Goal: Information Seeking & Learning: Learn about a topic

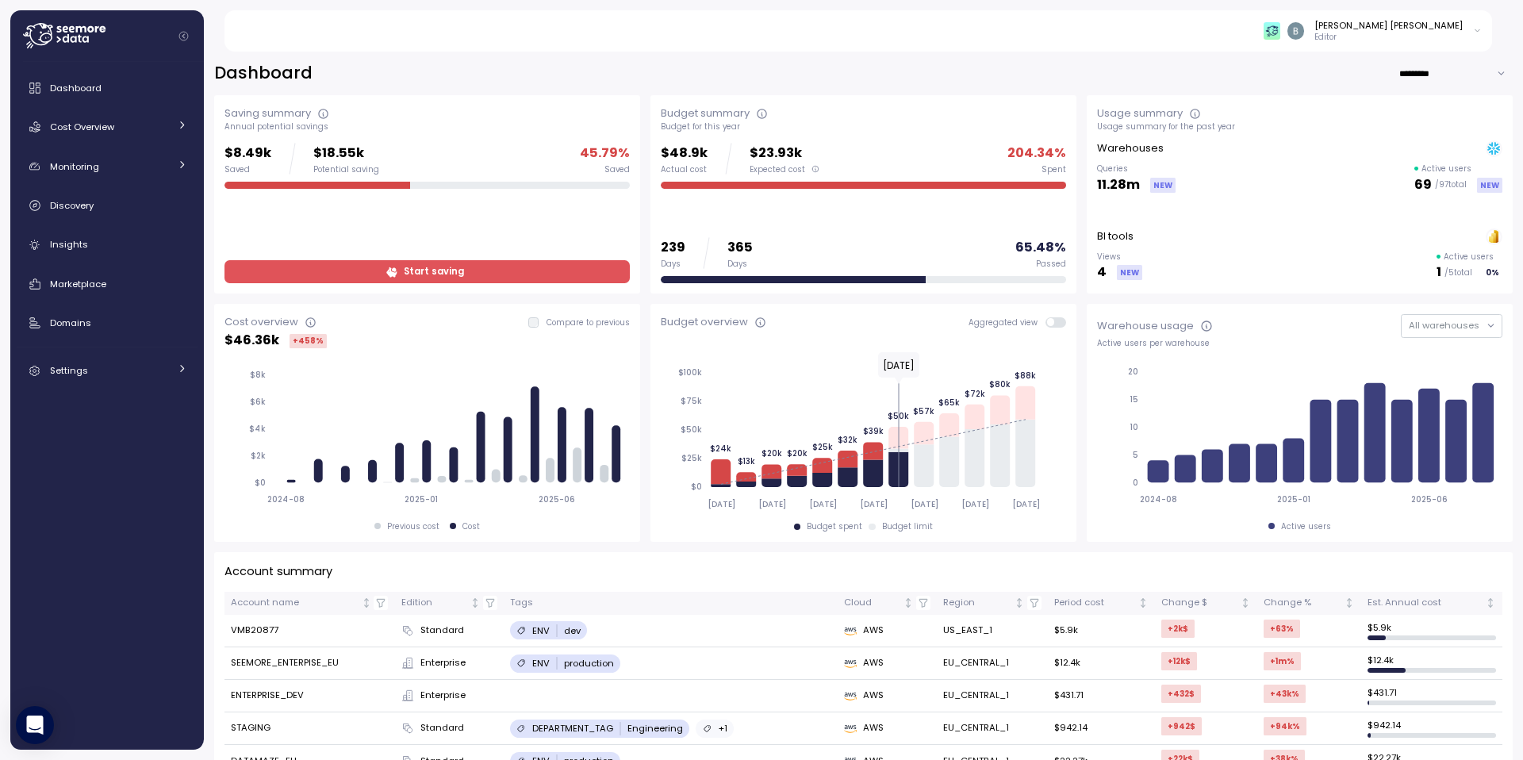
click at [834, 69] on div "Dashboard *********" at bounding box center [863, 73] width 1298 height 23
click at [94, 125] on span "Cost Overview" at bounding box center [82, 127] width 64 height 13
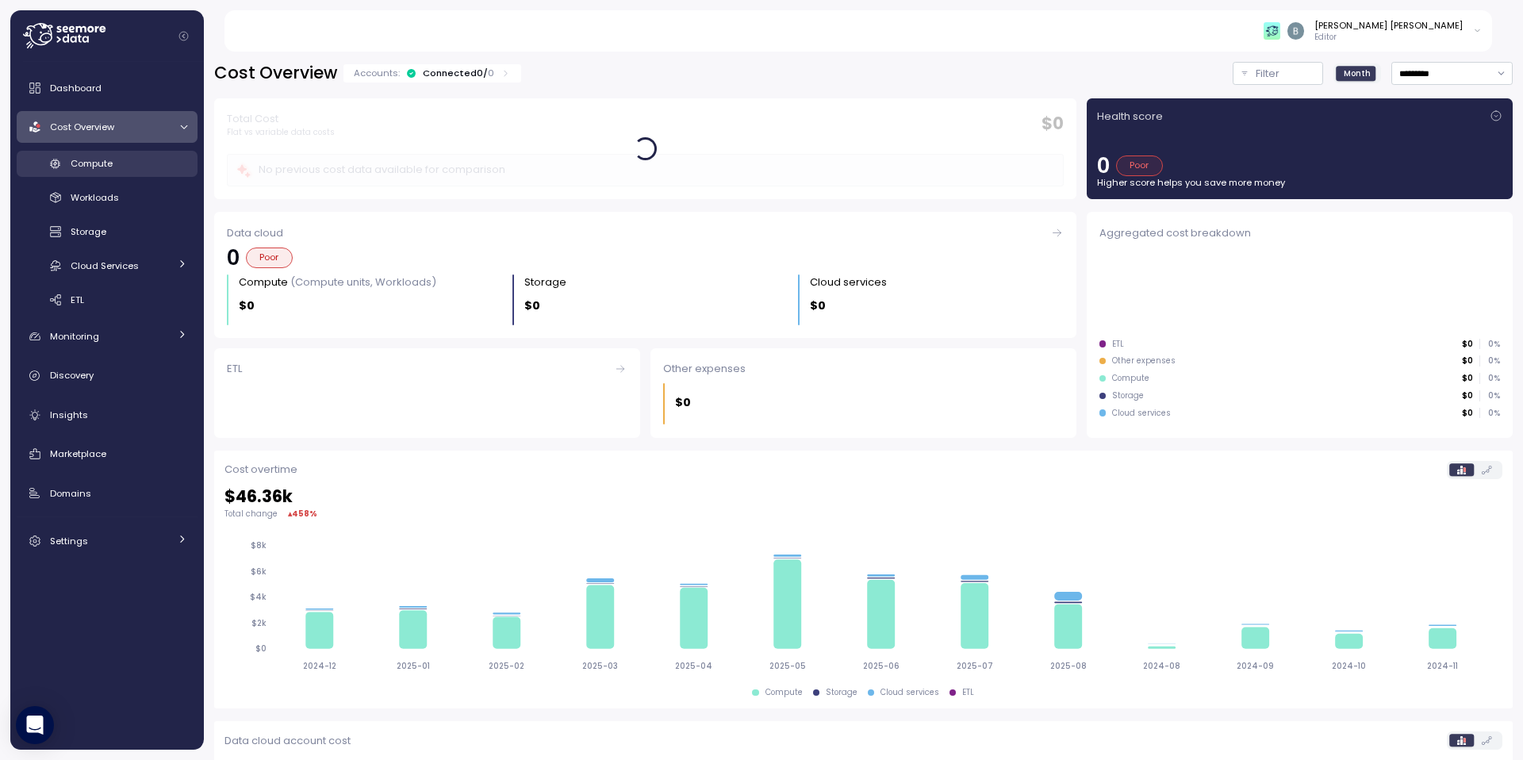
click at [132, 168] on div "Compute" at bounding box center [129, 163] width 117 height 16
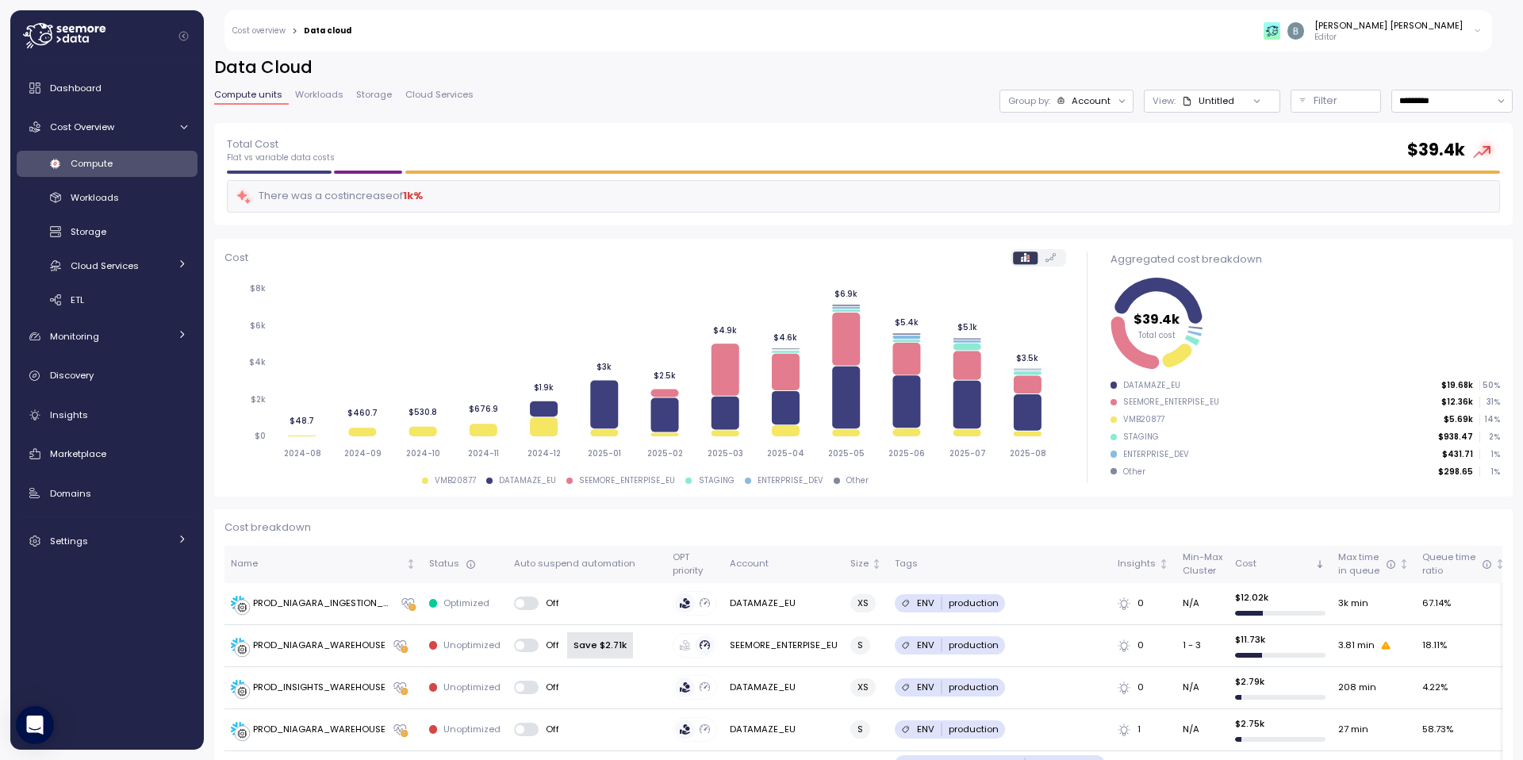
scroll to position [6, 0]
click at [420, 90] on span "Cloud Services" at bounding box center [439, 94] width 68 height 9
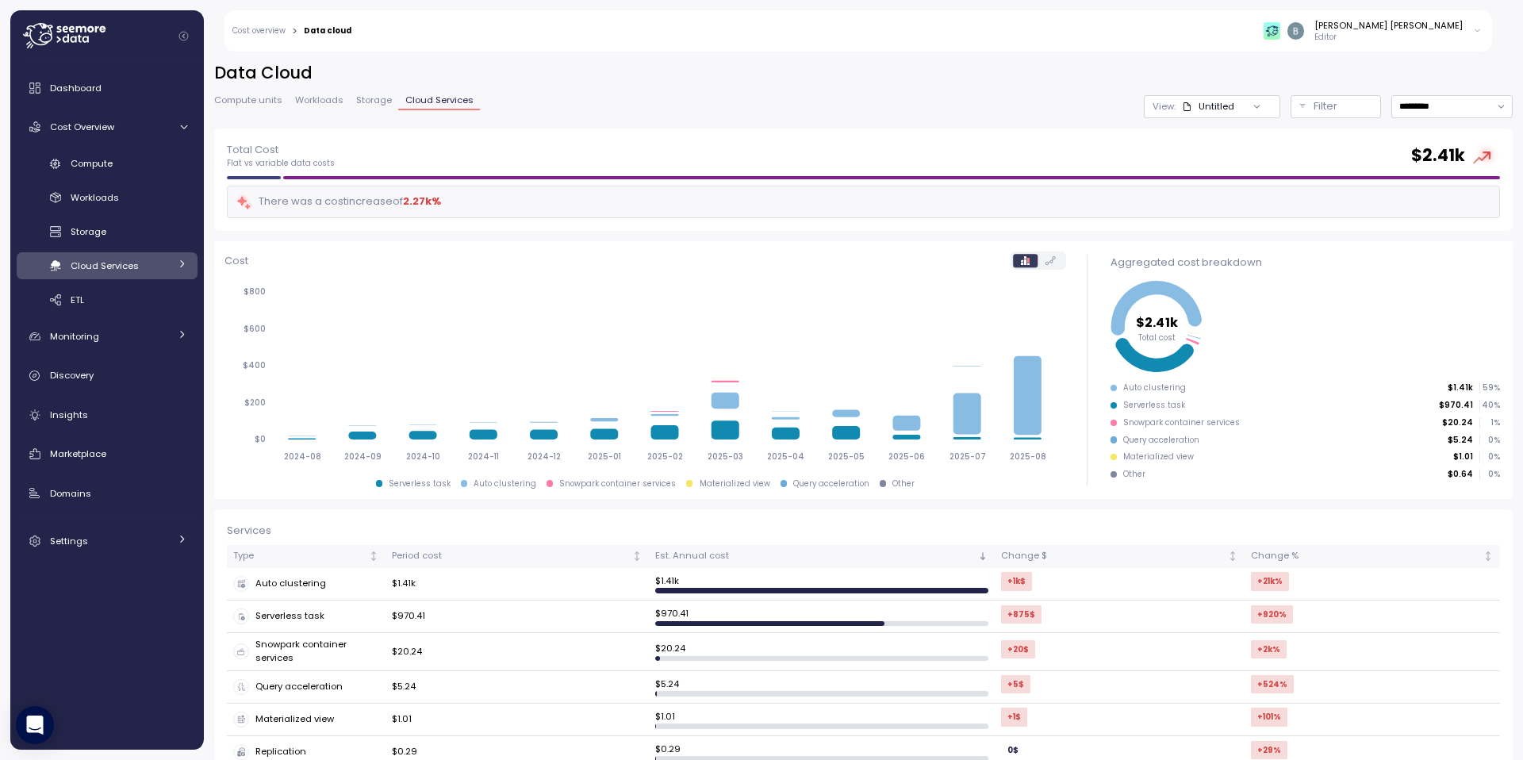
click at [231, 103] on span "Compute units" at bounding box center [248, 100] width 68 height 9
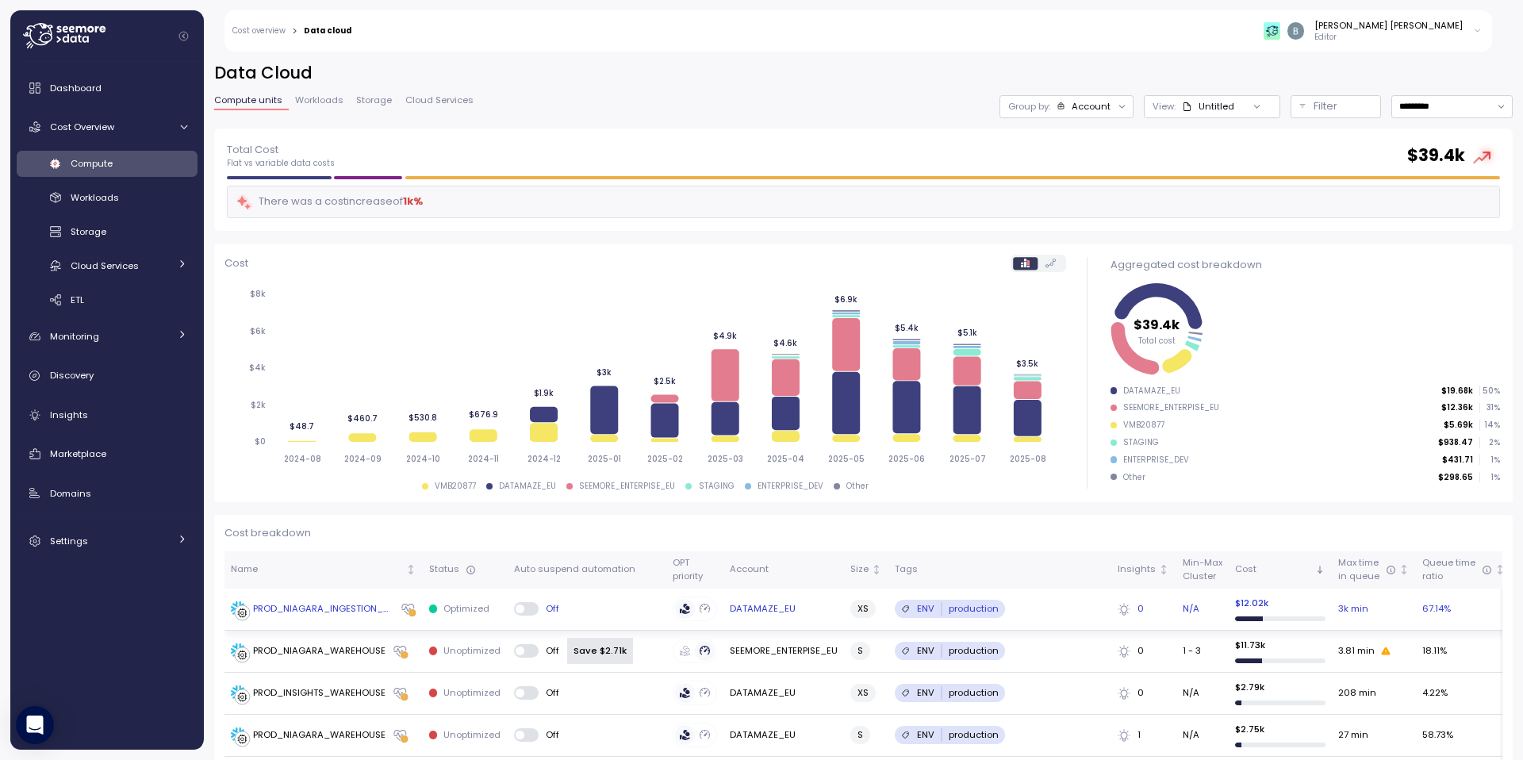
click at [334, 600] on td "PROD_NIAGARA_INGESTION_WAREHOUSE" at bounding box center [323, 610] width 198 height 42
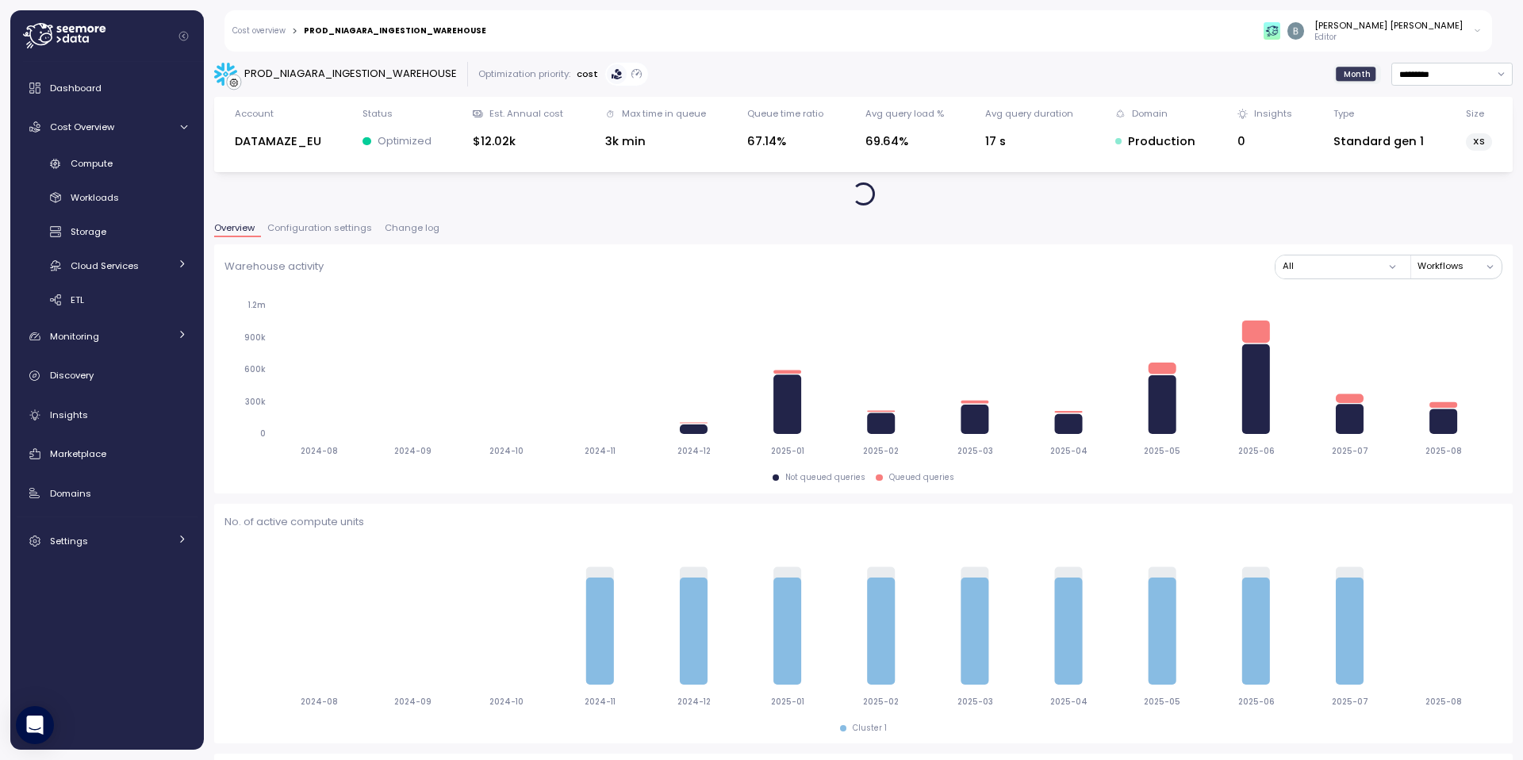
click at [402, 224] on span "Change log" at bounding box center [412, 228] width 55 height 9
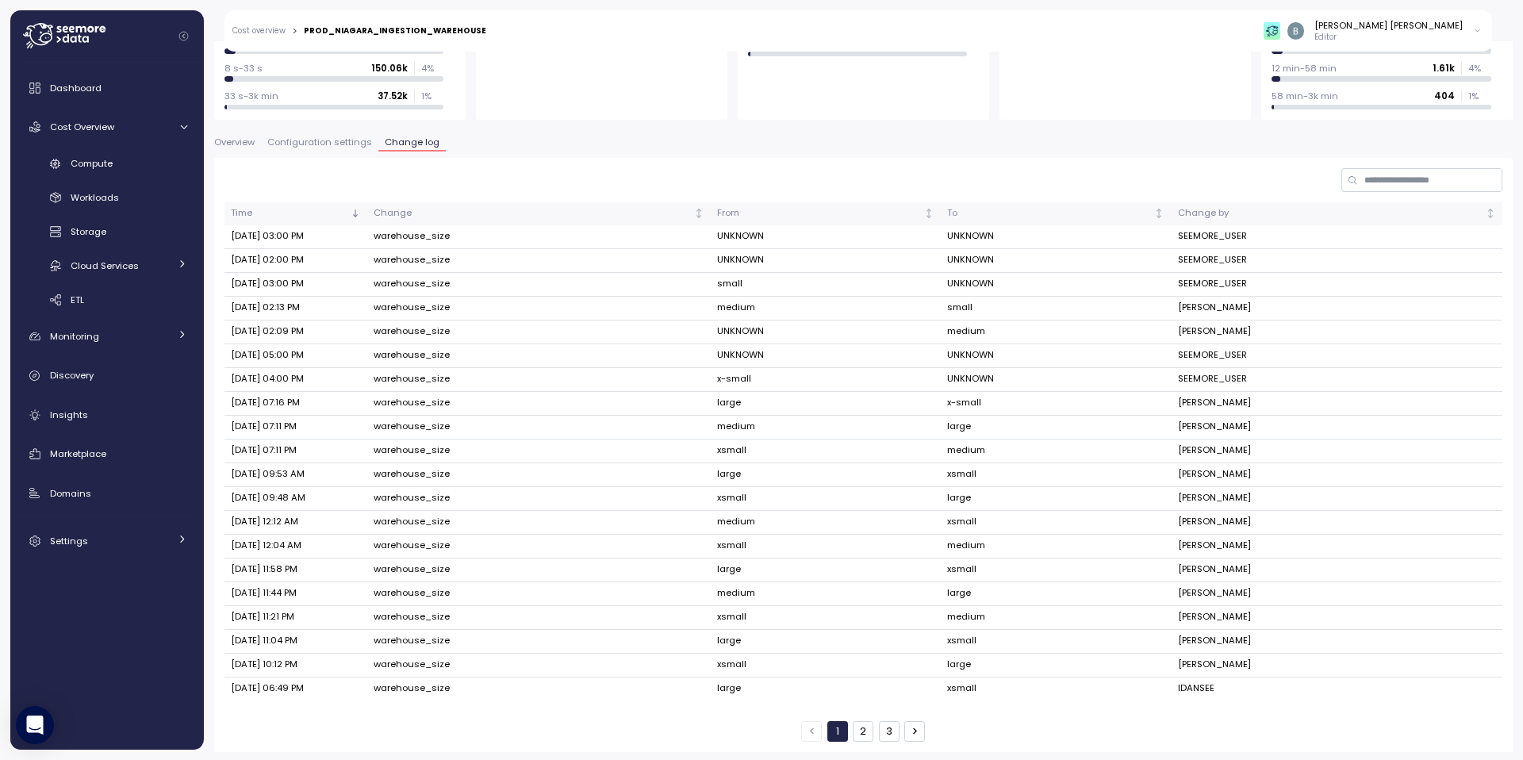
scroll to position [247, 0]
click at [1394, 174] on input at bounding box center [1421, 177] width 161 height 23
type input "**"
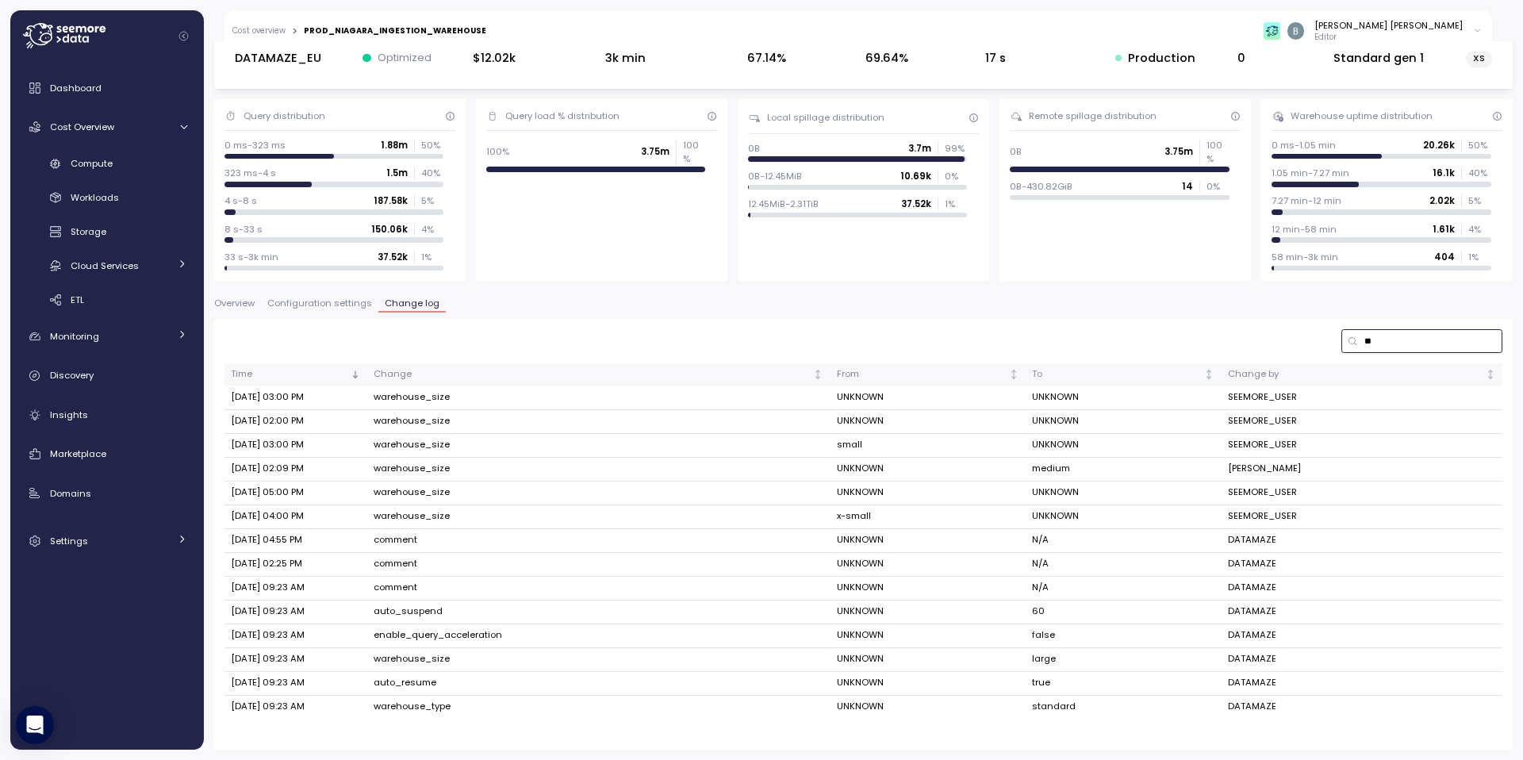
scroll to position [83, 0]
click at [1400, 341] on input "**" at bounding box center [1421, 340] width 161 height 23
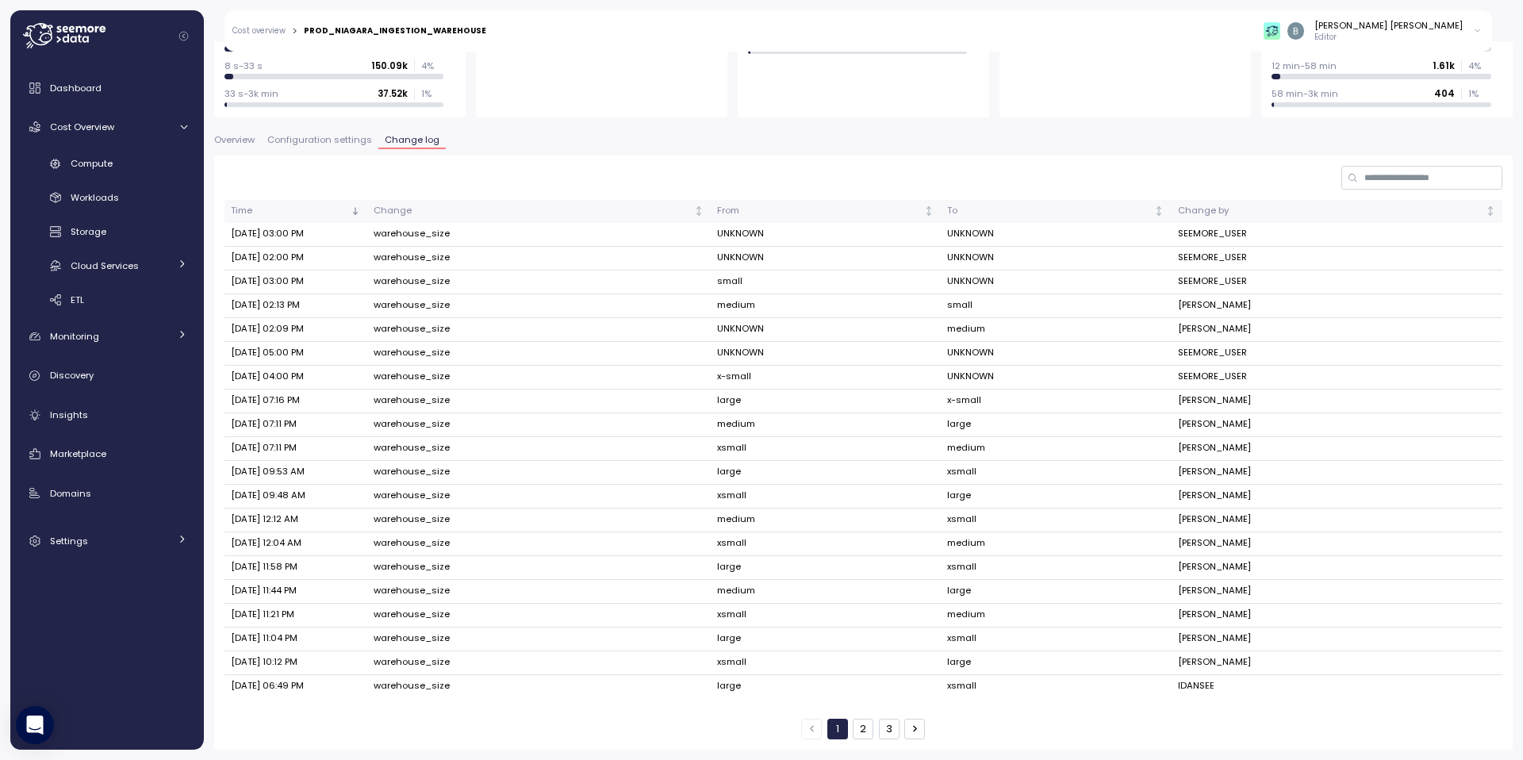
click at [885, 732] on button "3" at bounding box center [889, 729] width 21 height 21
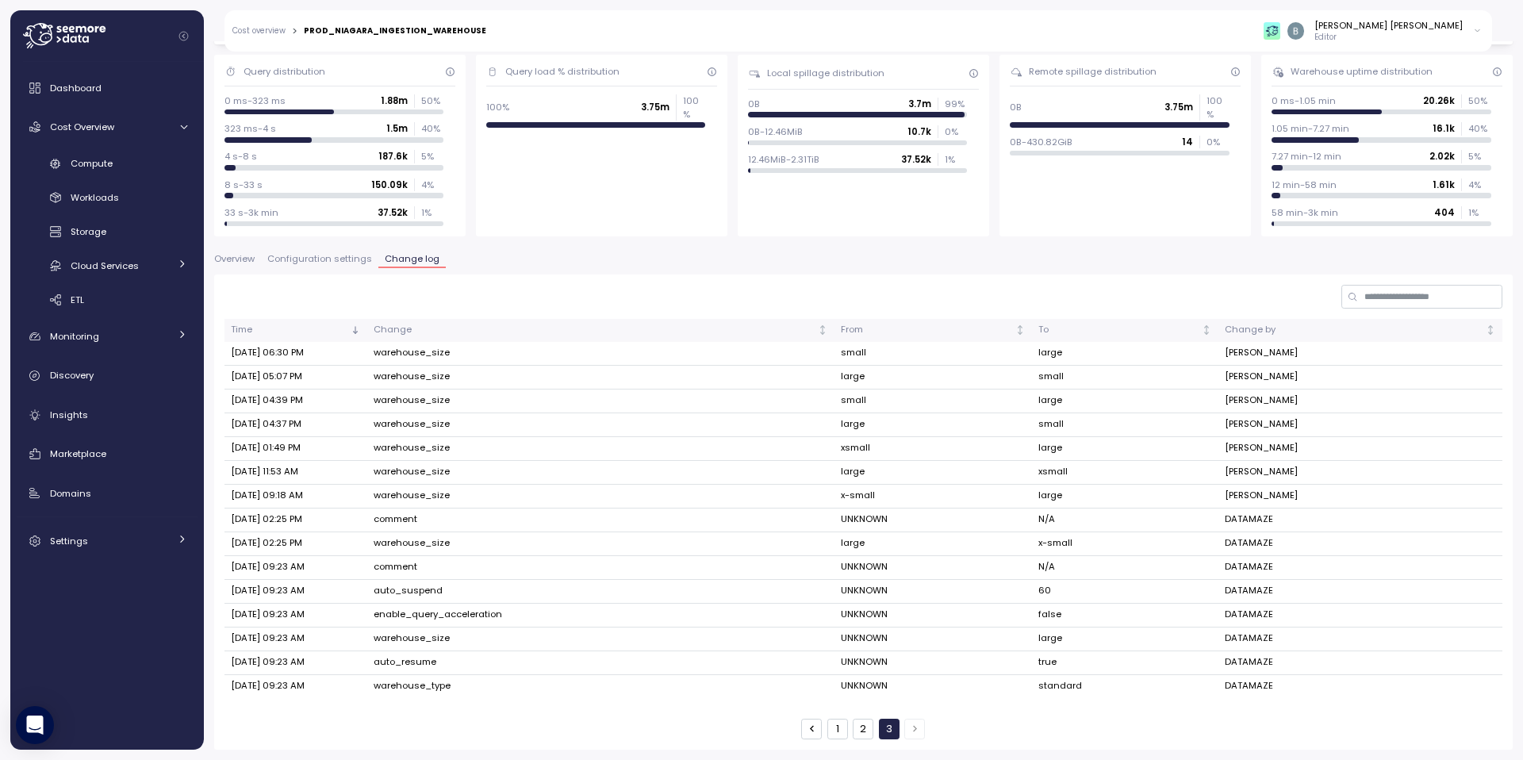
scroll to position [128, 0]
click at [420, 685] on td "warehouse_type" at bounding box center [600, 686] width 467 height 23
copy td "warehouse_type"
click at [1407, 299] on input at bounding box center [1421, 296] width 161 height 23
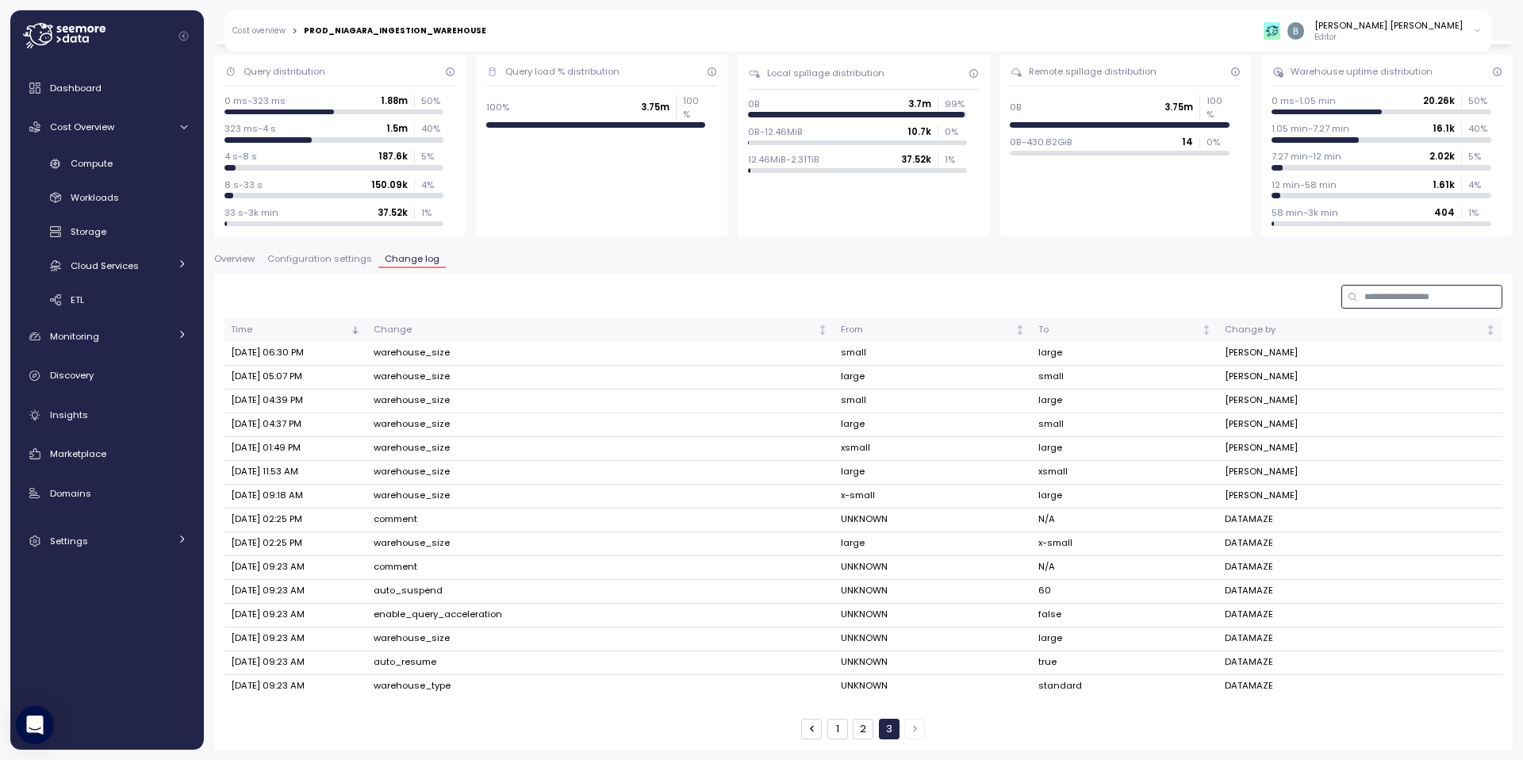
paste input "**********"
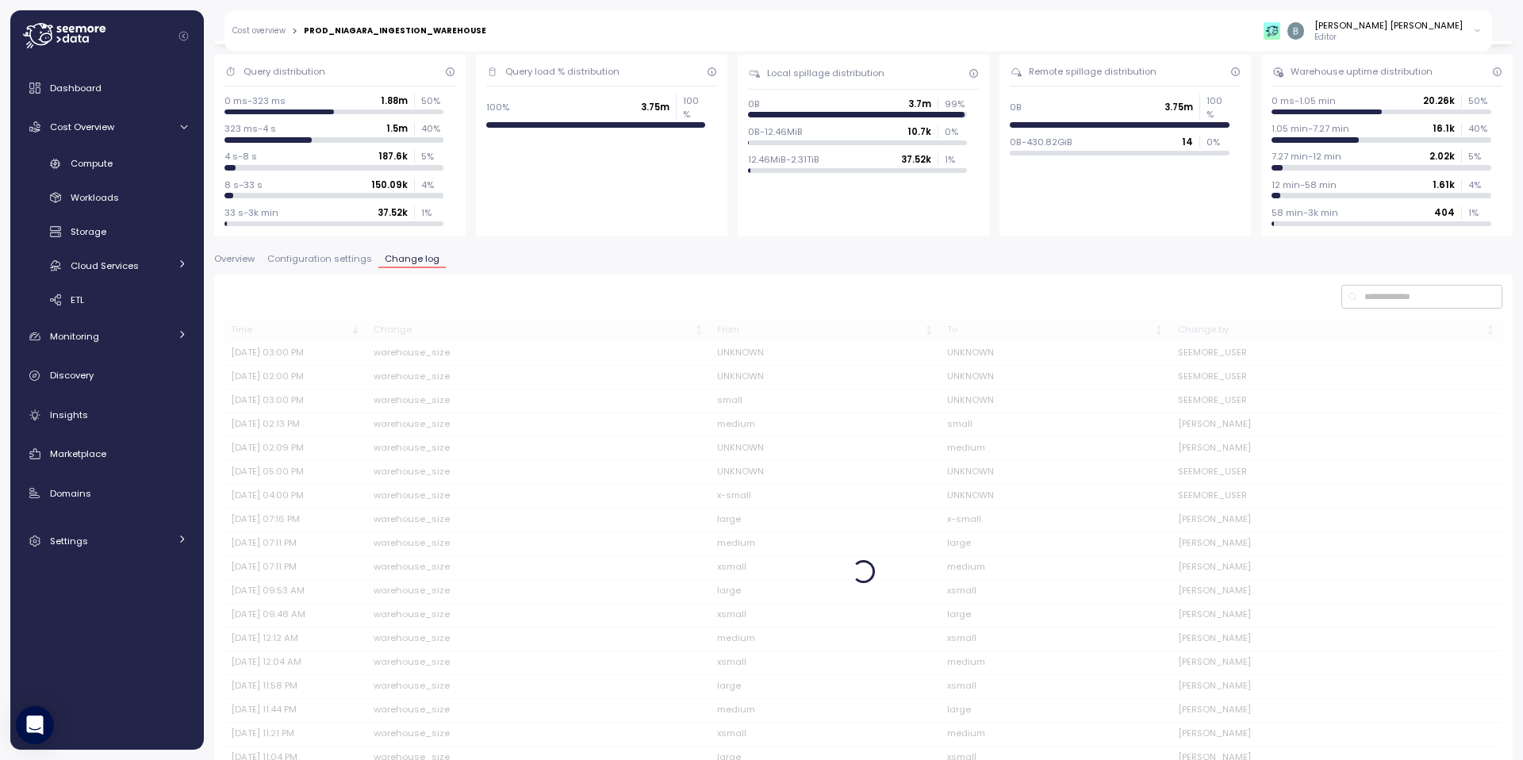
scroll to position [0, 0]
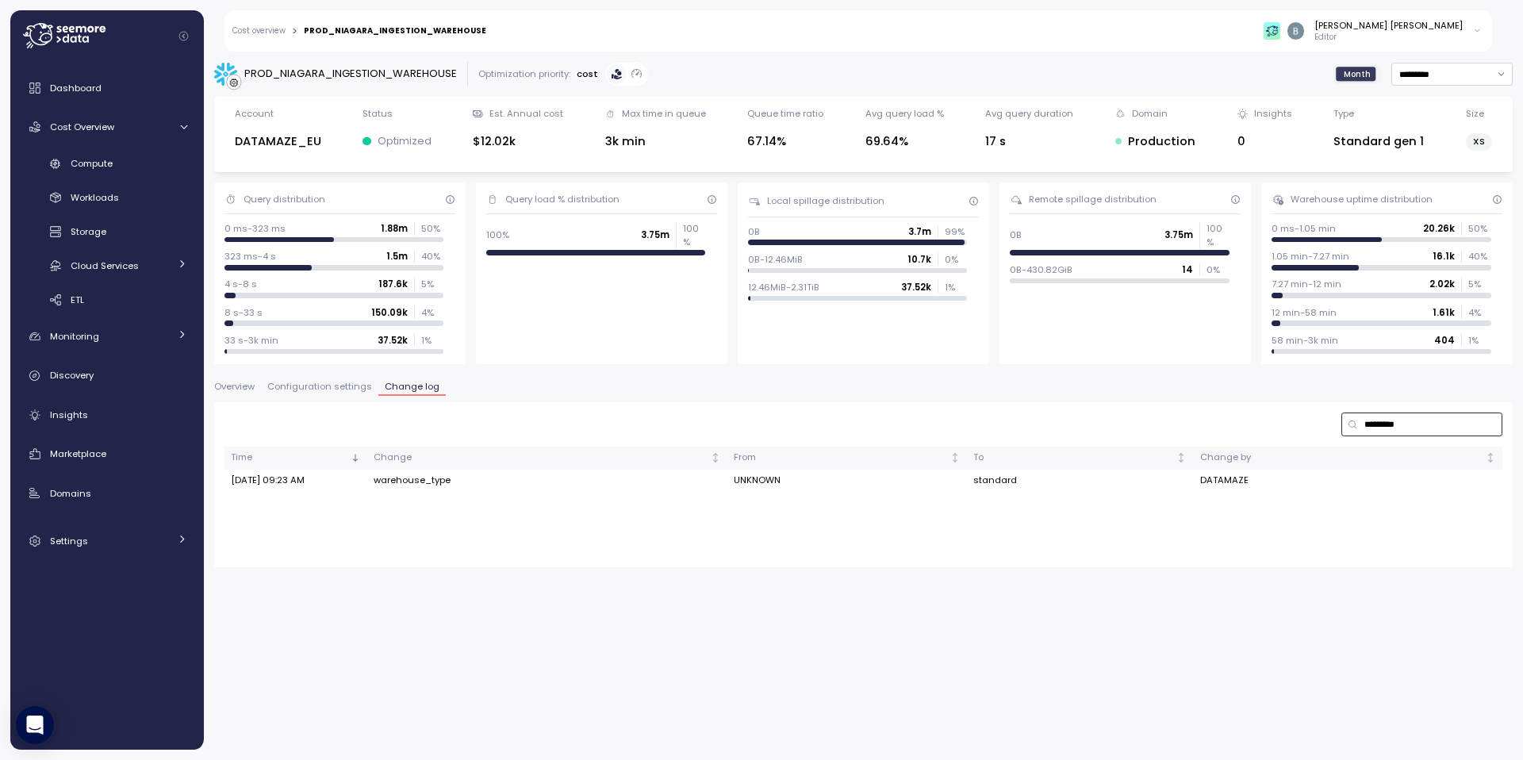
type input "********"
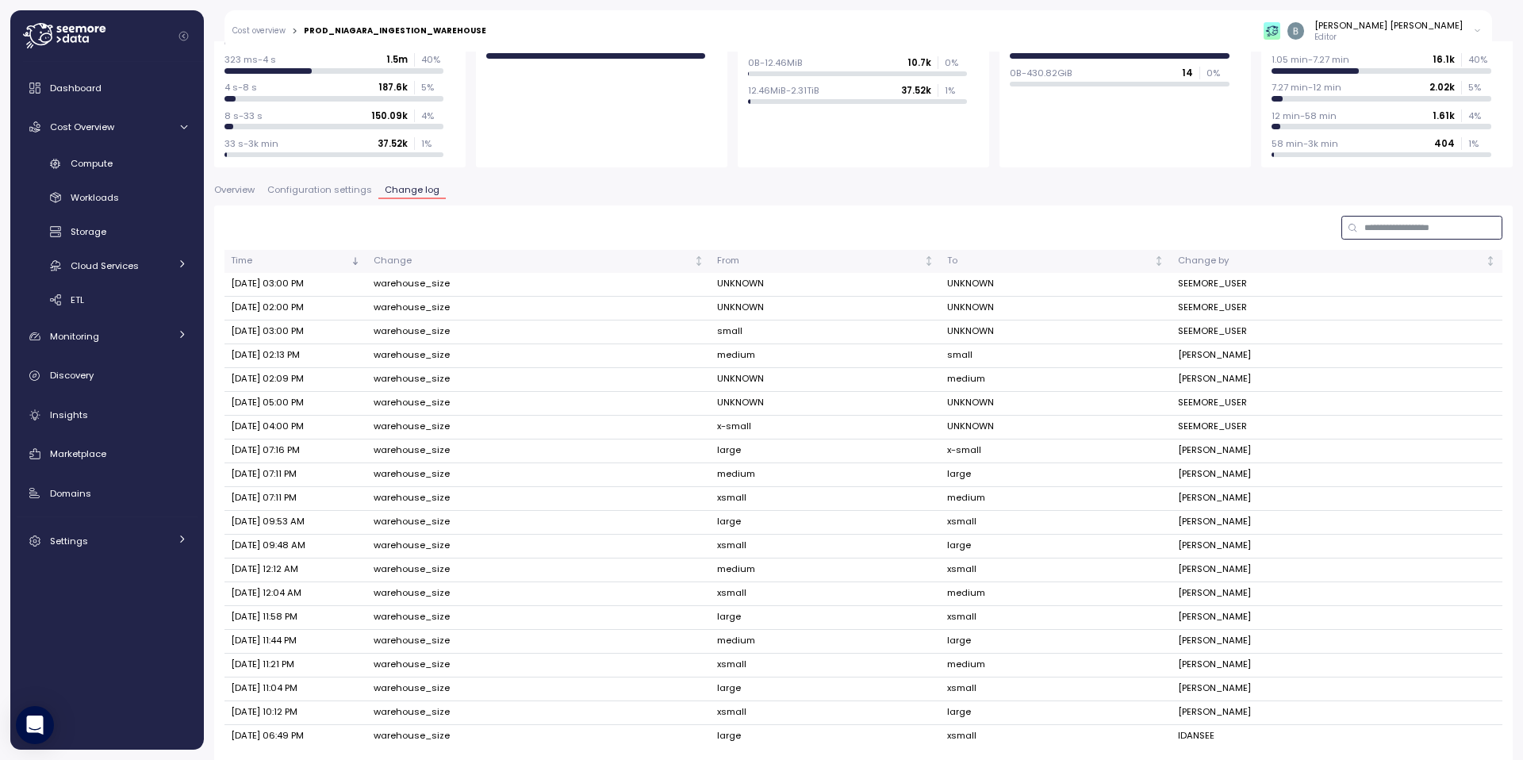
scroll to position [247, 0]
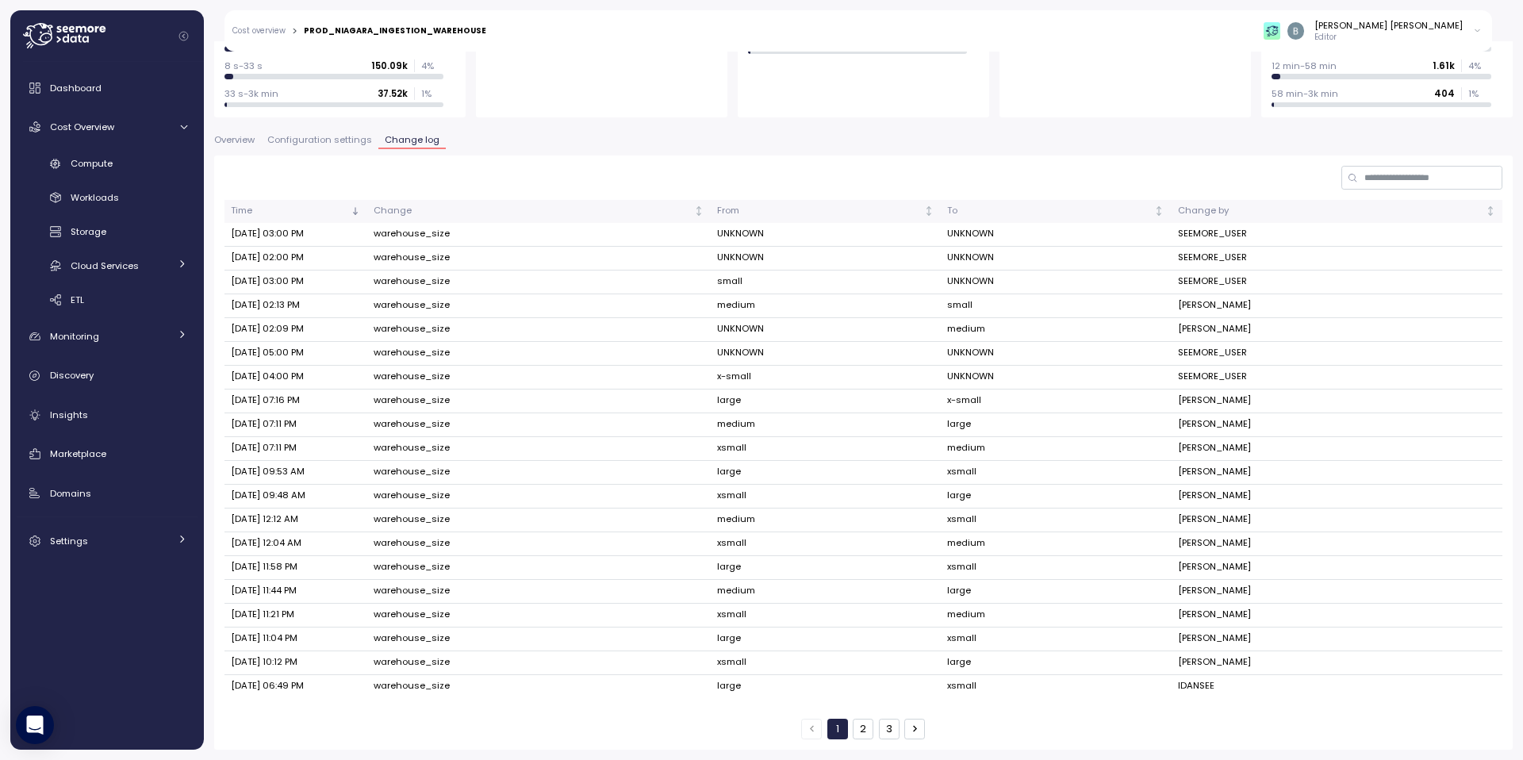
click at [891, 730] on button "3" at bounding box center [889, 729] width 21 height 21
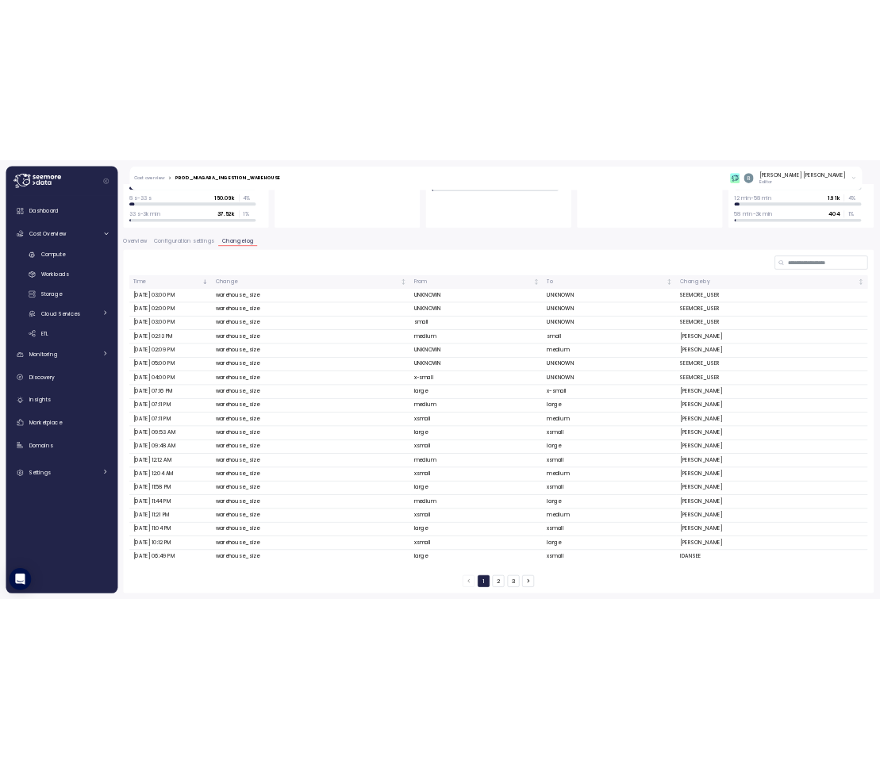
scroll to position [128, 0]
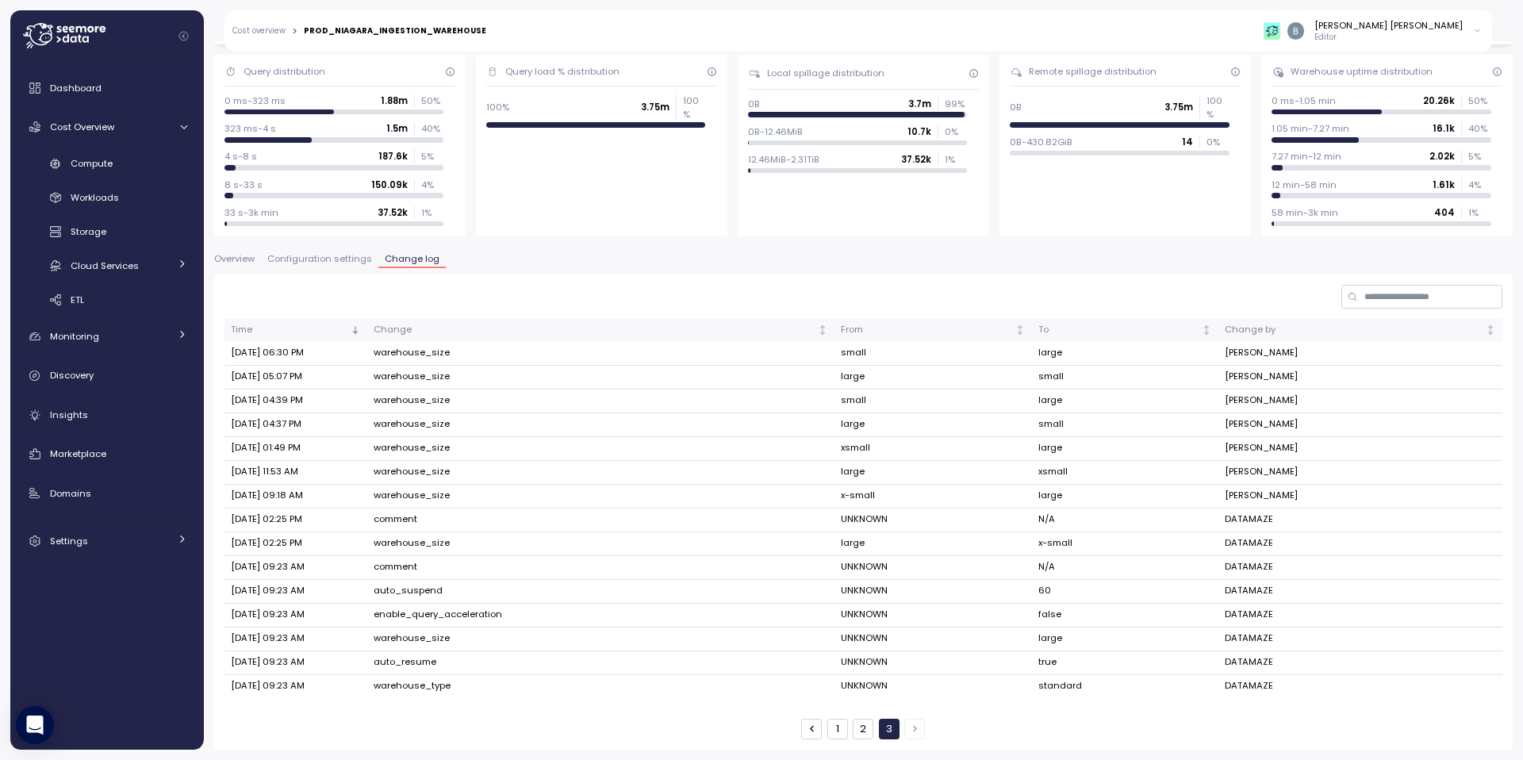
click at [931, 574] on td "UNKNOWN" at bounding box center [933, 568] width 198 height 24
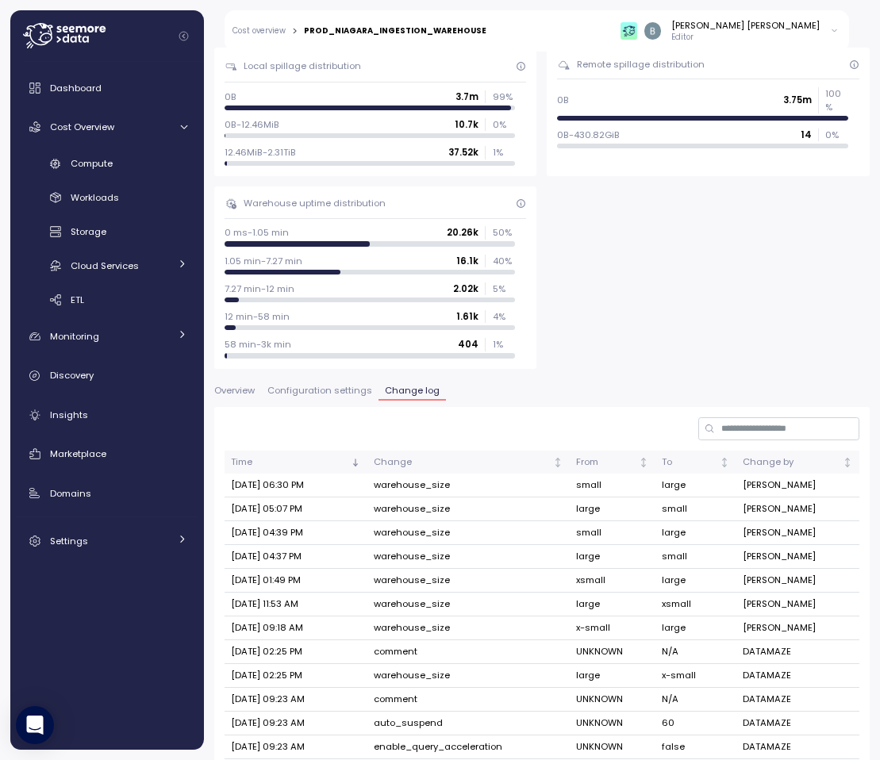
scroll to position [524, 0]
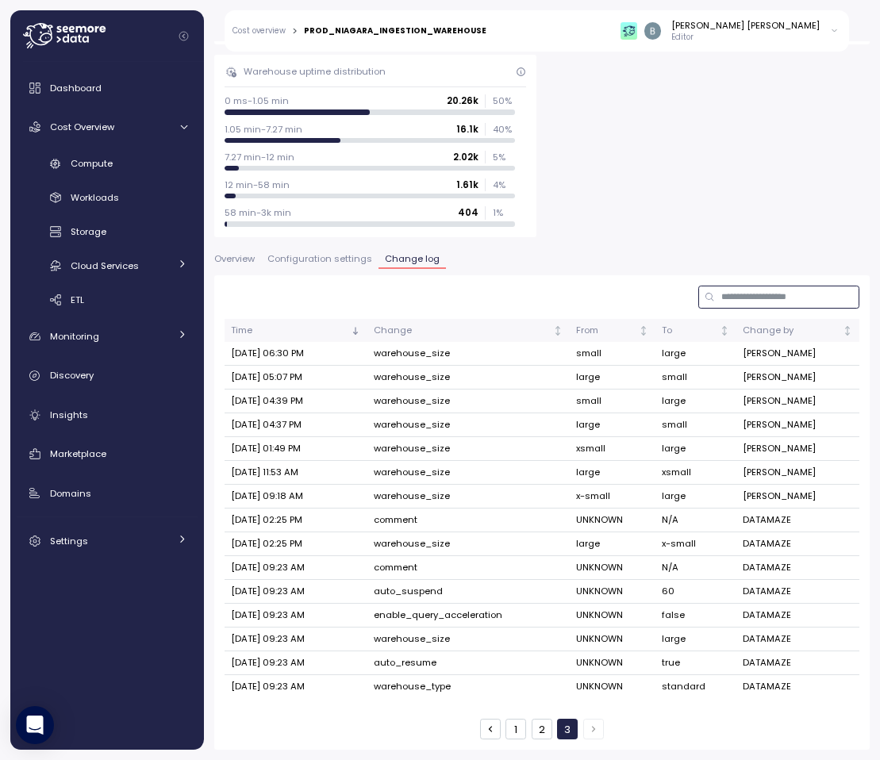
click at [729, 293] on input at bounding box center [778, 297] width 161 height 23
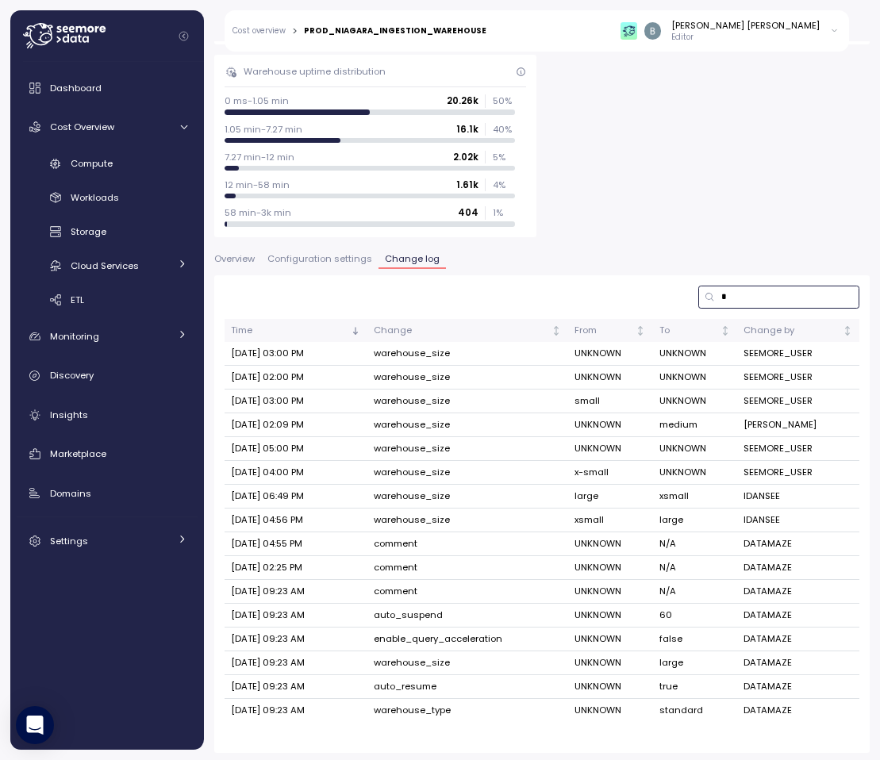
type input "*"
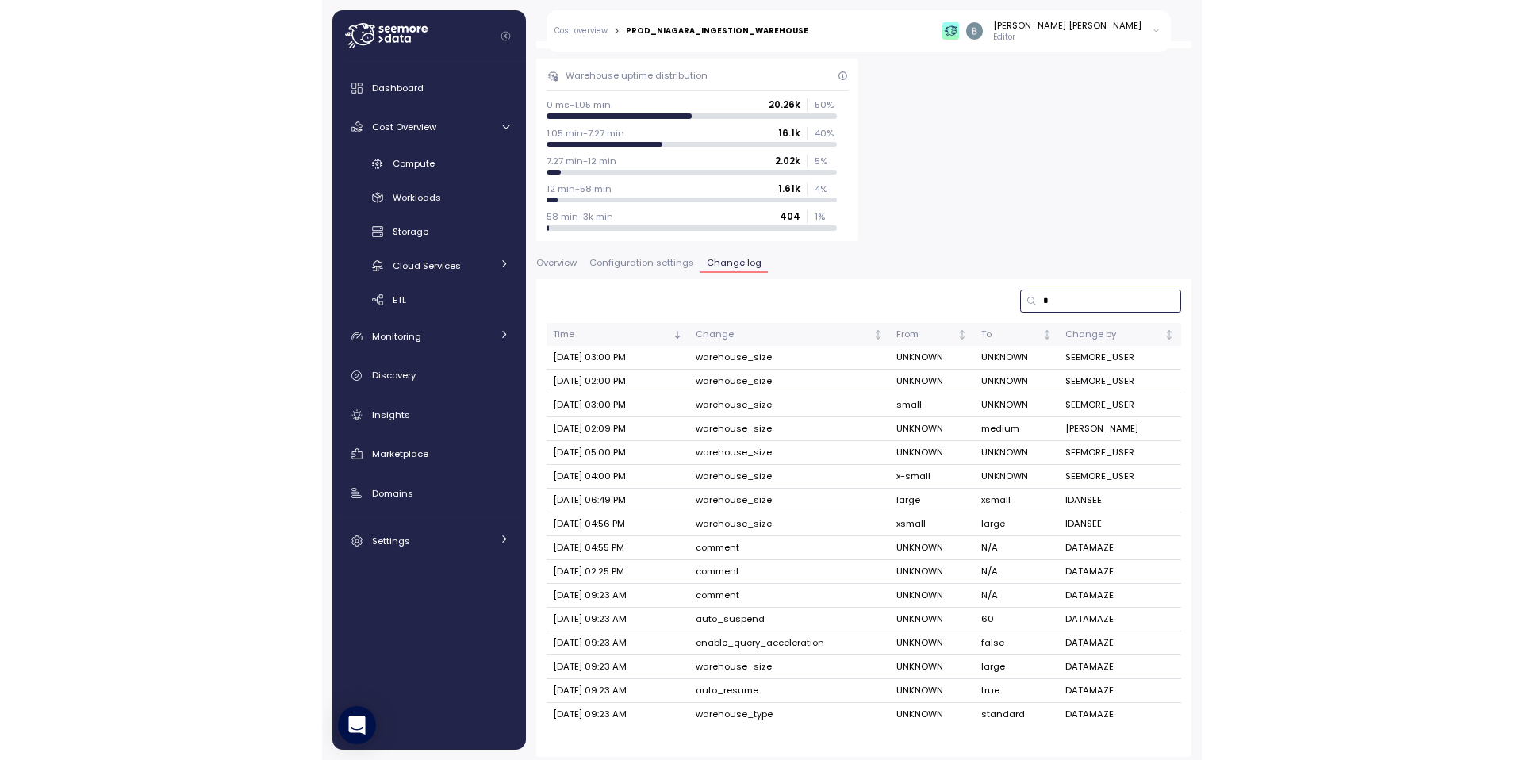
scroll to position [131, 0]
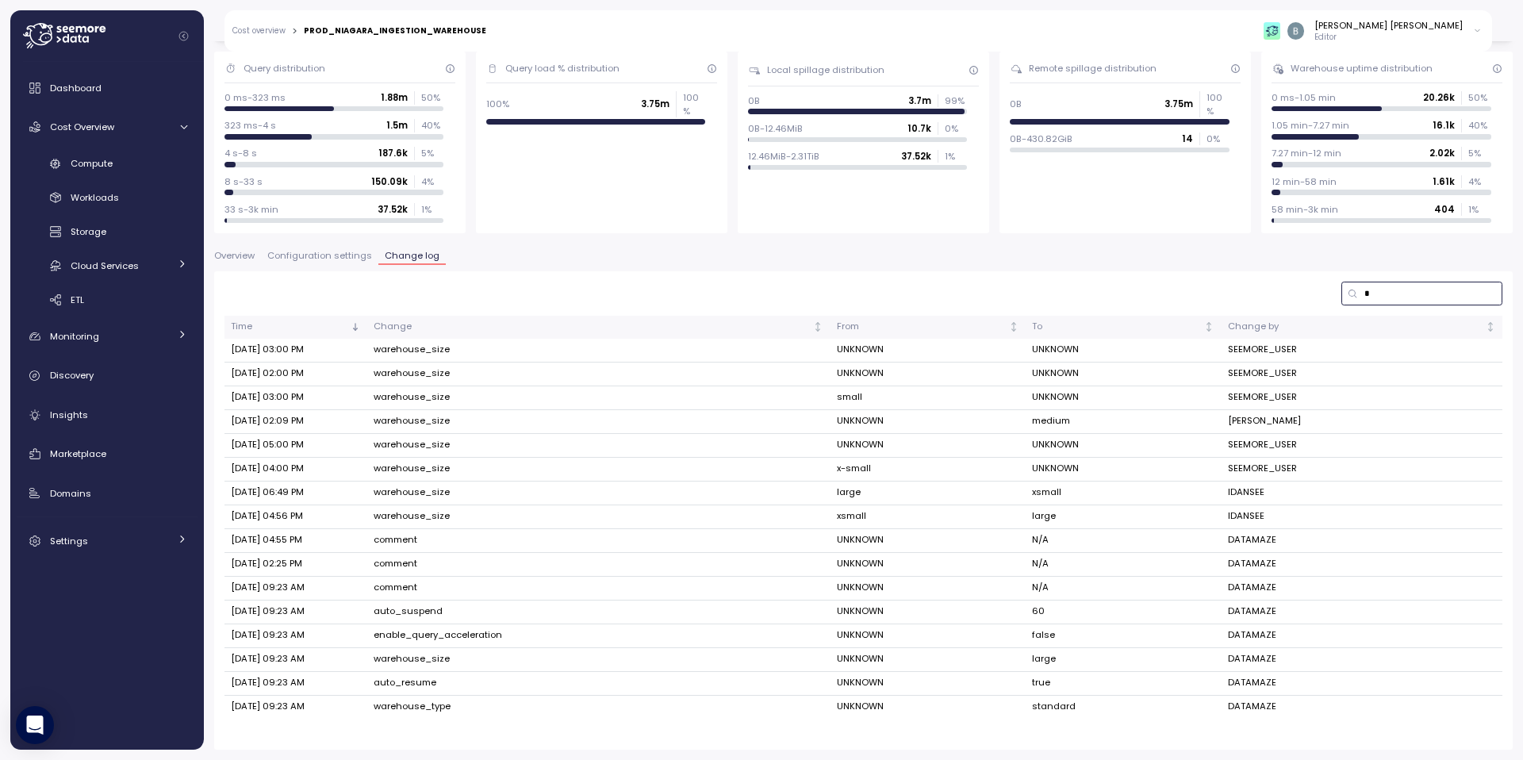
click at [1385, 294] on input "*" at bounding box center [1421, 293] width 161 height 23
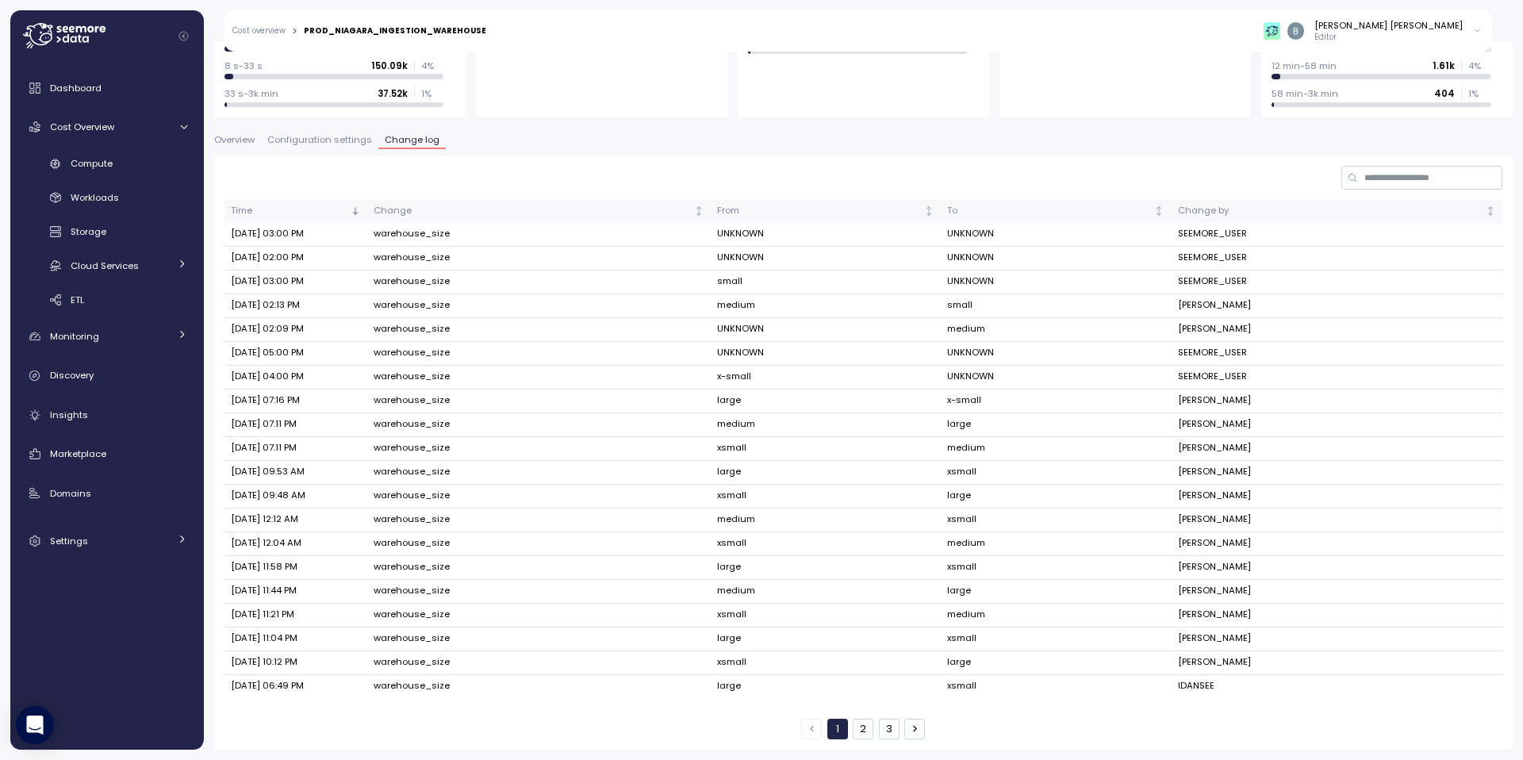
click at [860, 730] on button "2" at bounding box center [863, 729] width 21 height 21
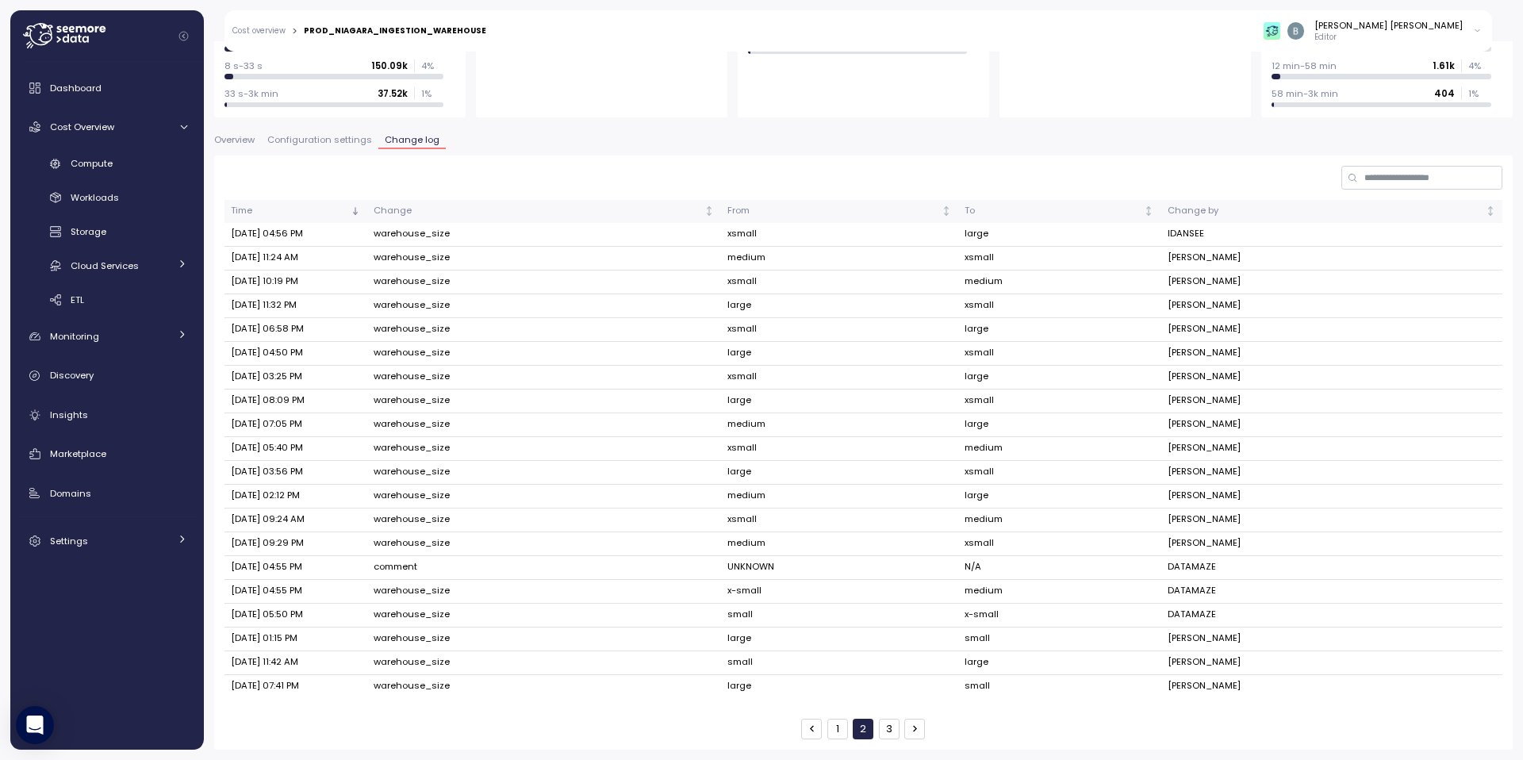
click at [827, 723] on button "1" at bounding box center [837, 729] width 21 height 21
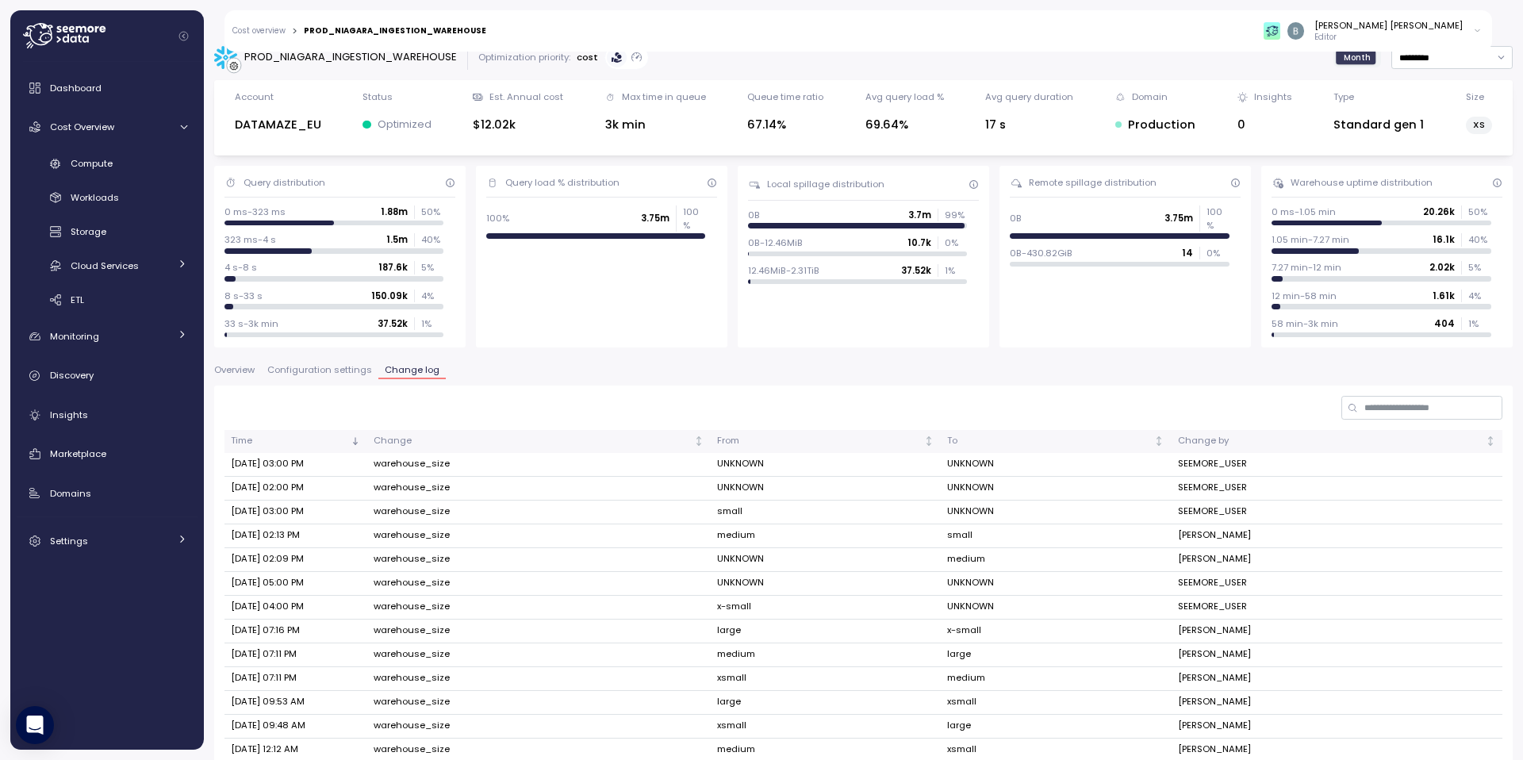
scroll to position [0, 0]
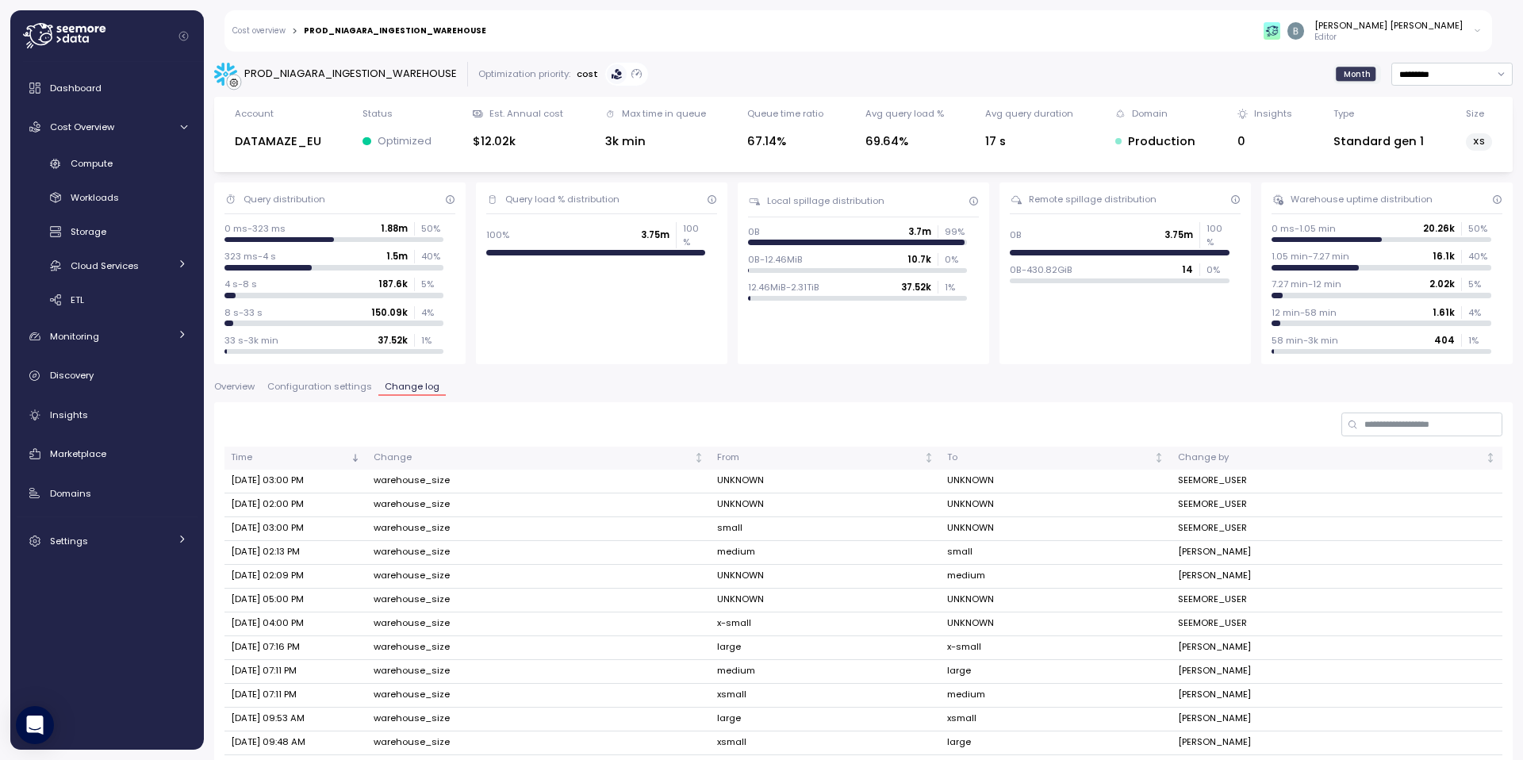
click at [266, 27] on link "Cost overview" at bounding box center [258, 31] width 53 height 8
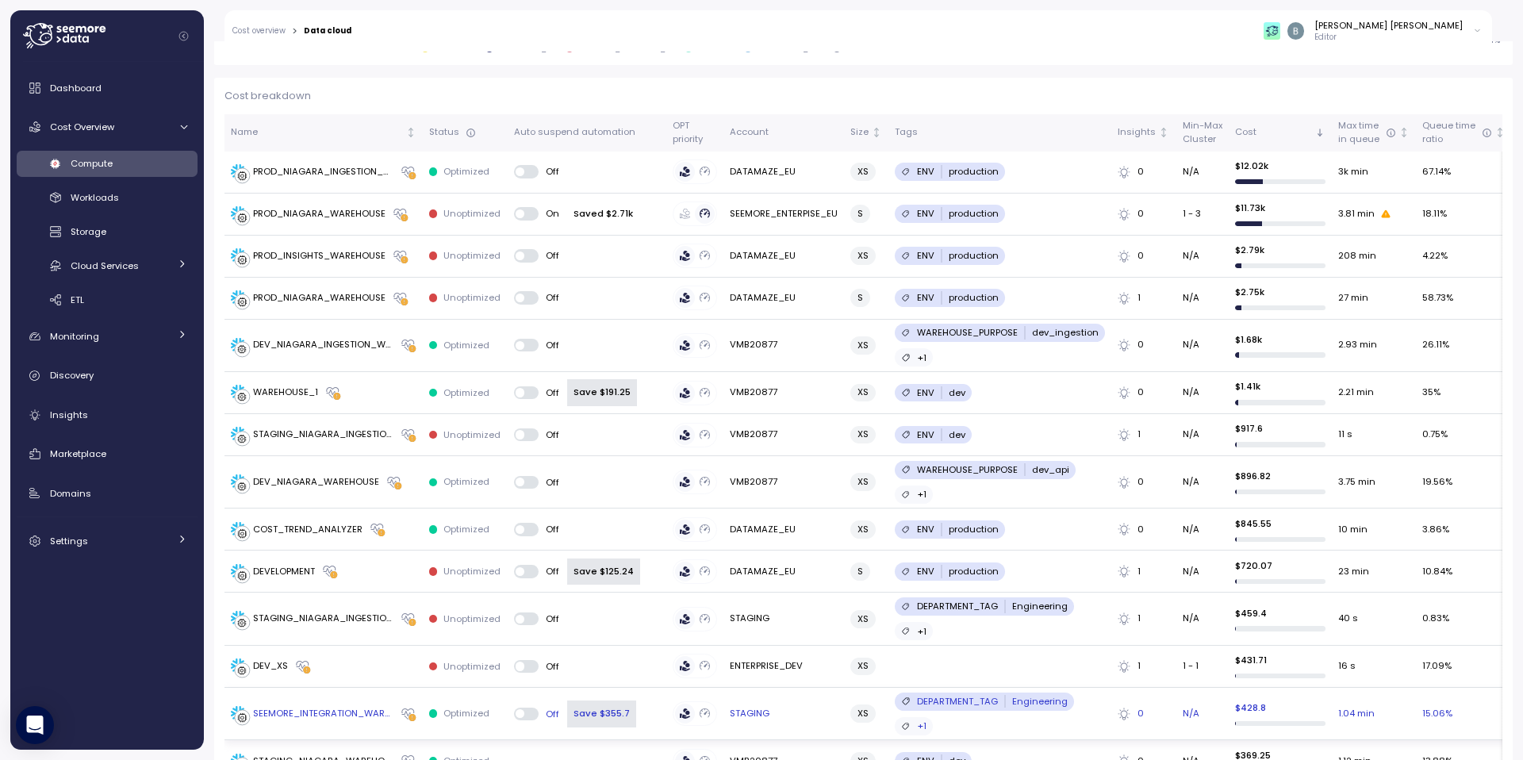
scroll to position [716, 0]
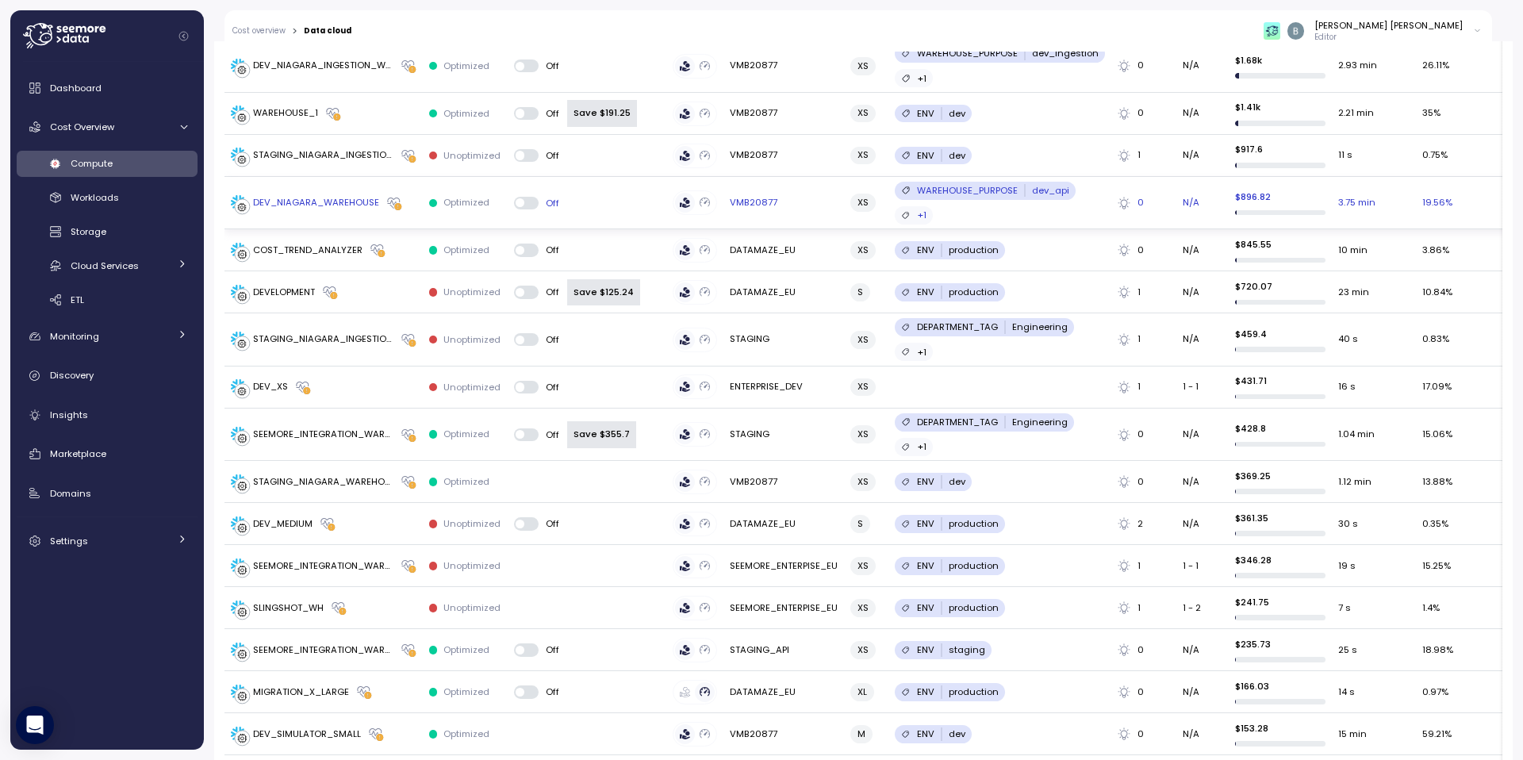
click at [453, 198] on p "Optimized" at bounding box center [466, 202] width 46 height 13
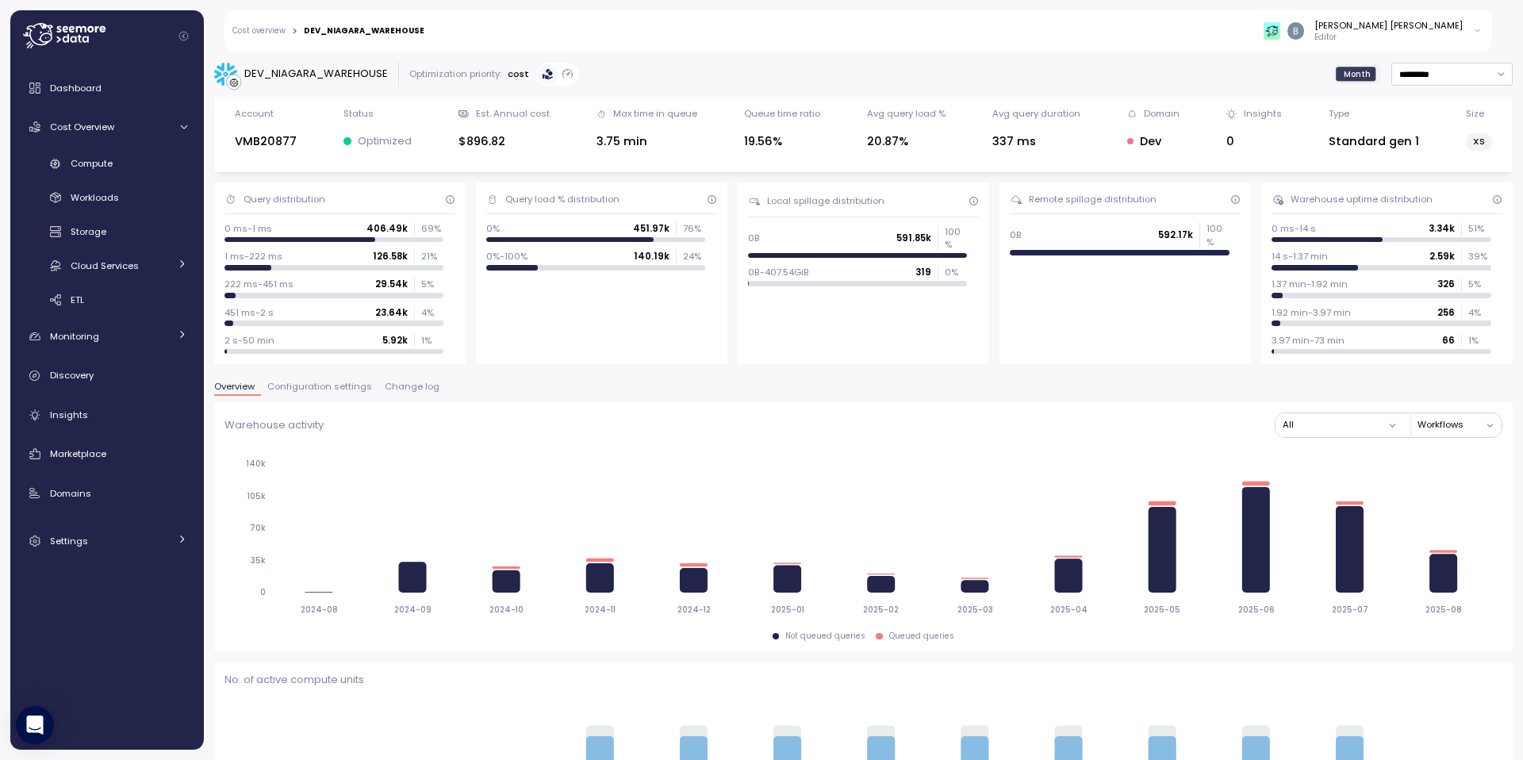
click at [603, 79] on div "DEV_NIAGARA_WAREHOUSE Optimization priority: cost Month *********" at bounding box center [863, 74] width 1298 height 25
click at [113, 158] on div "Compute" at bounding box center [129, 163] width 117 height 16
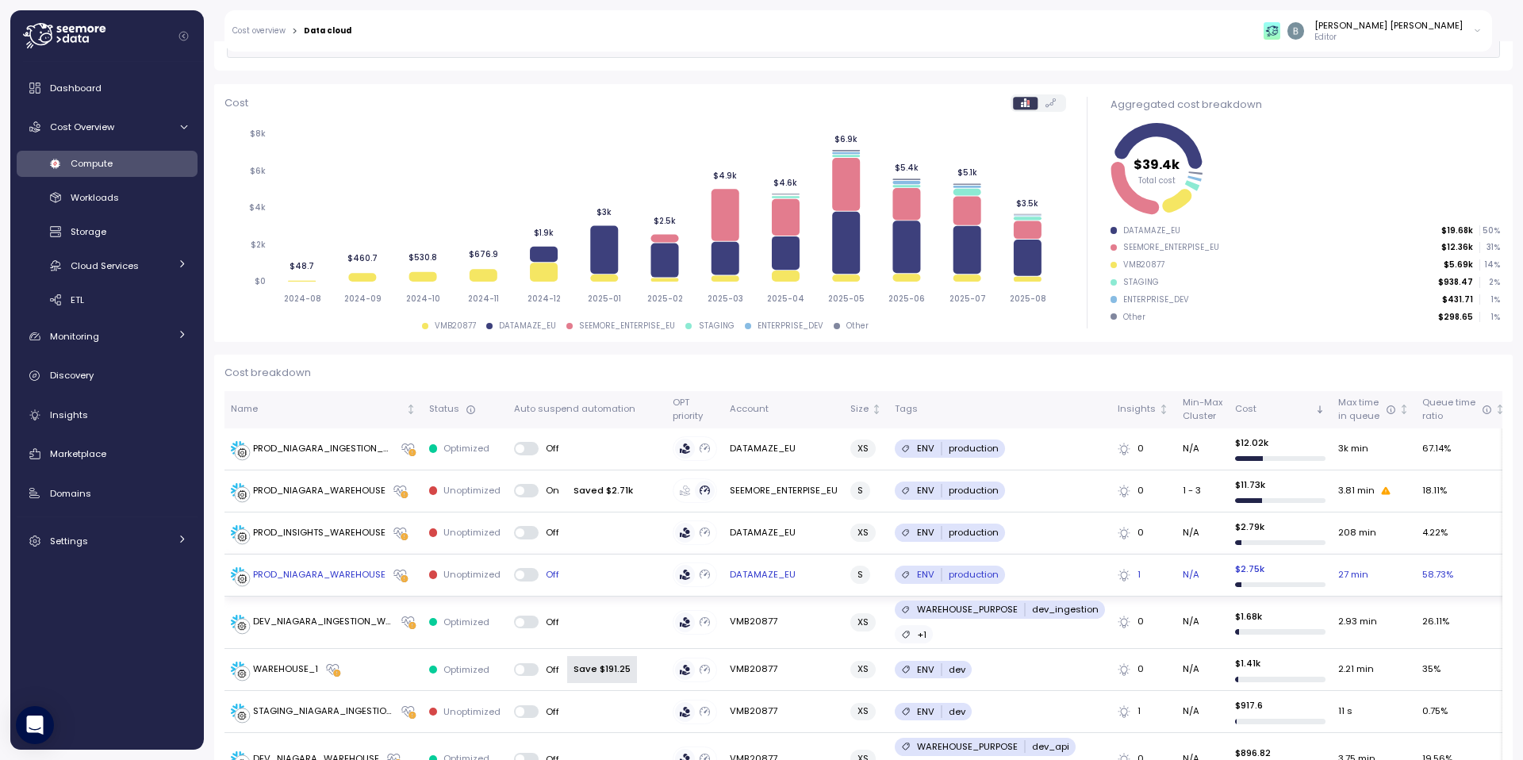
scroll to position [162, 0]
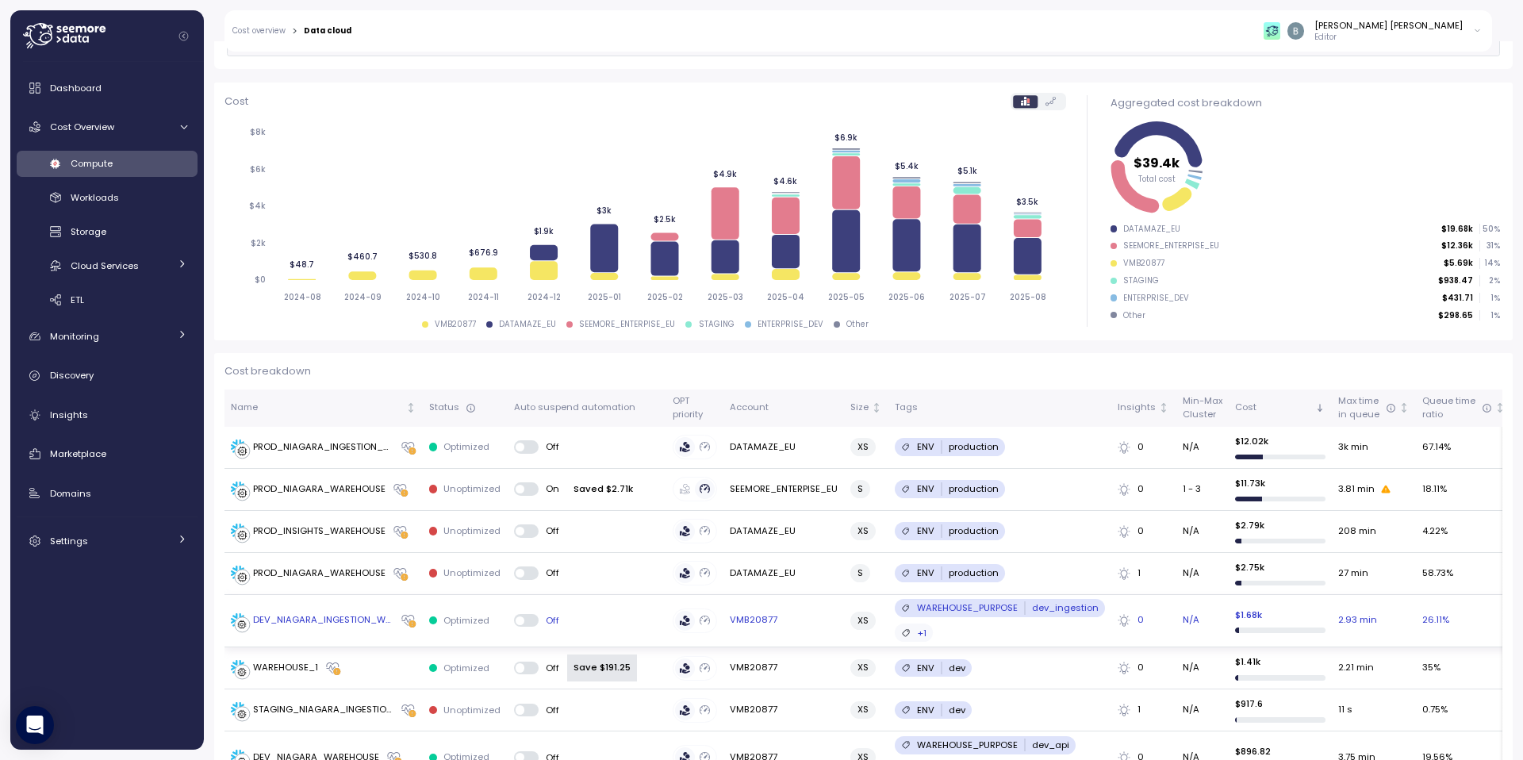
click at [336, 611] on td "DEV_NIAGARA_INGESTION_WAREHOUSE" at bounding box center [323, 621] width 198 height 52
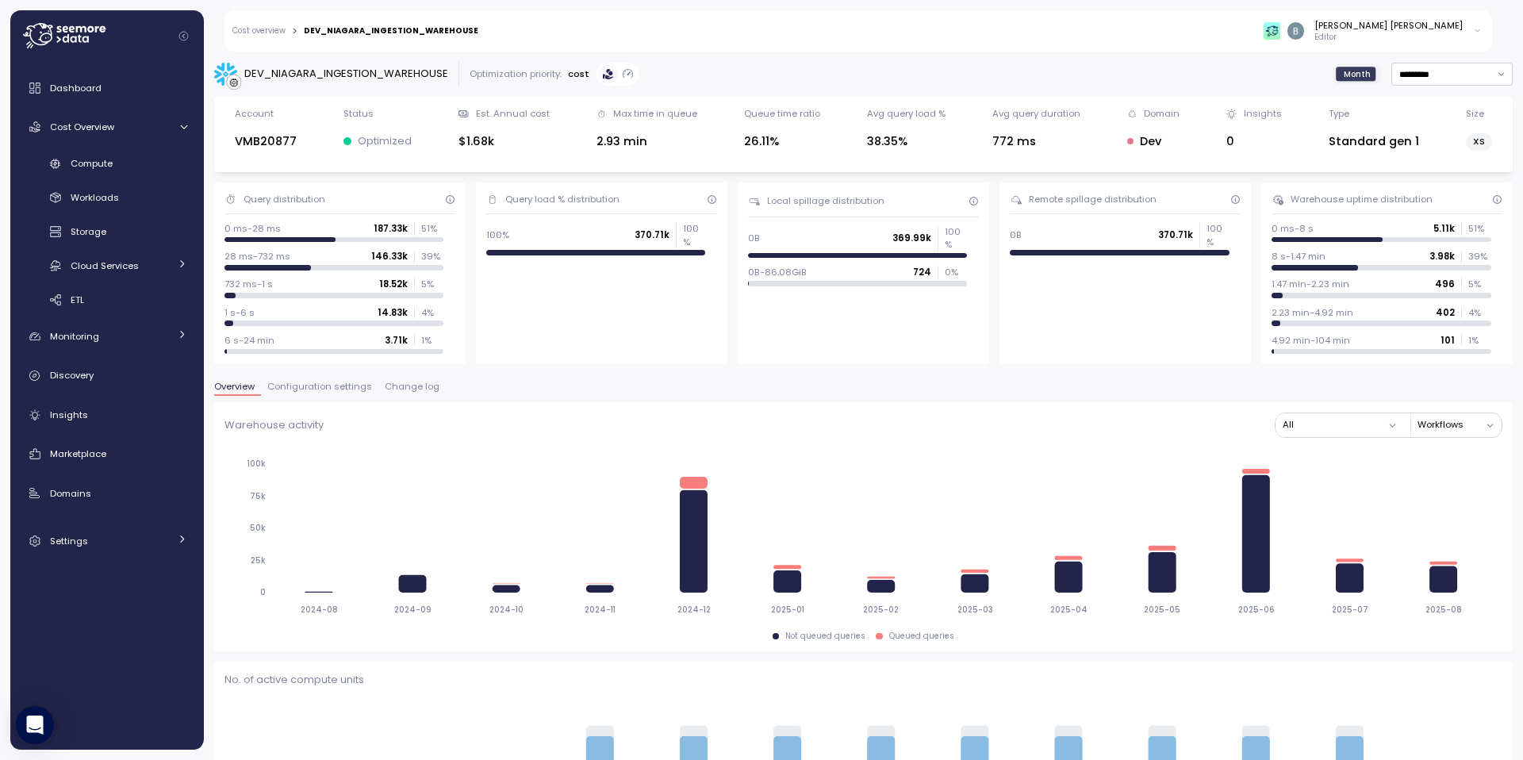
click at [415, 386] on span "Change log" at bounding box center [412, 386] width 55 height 9
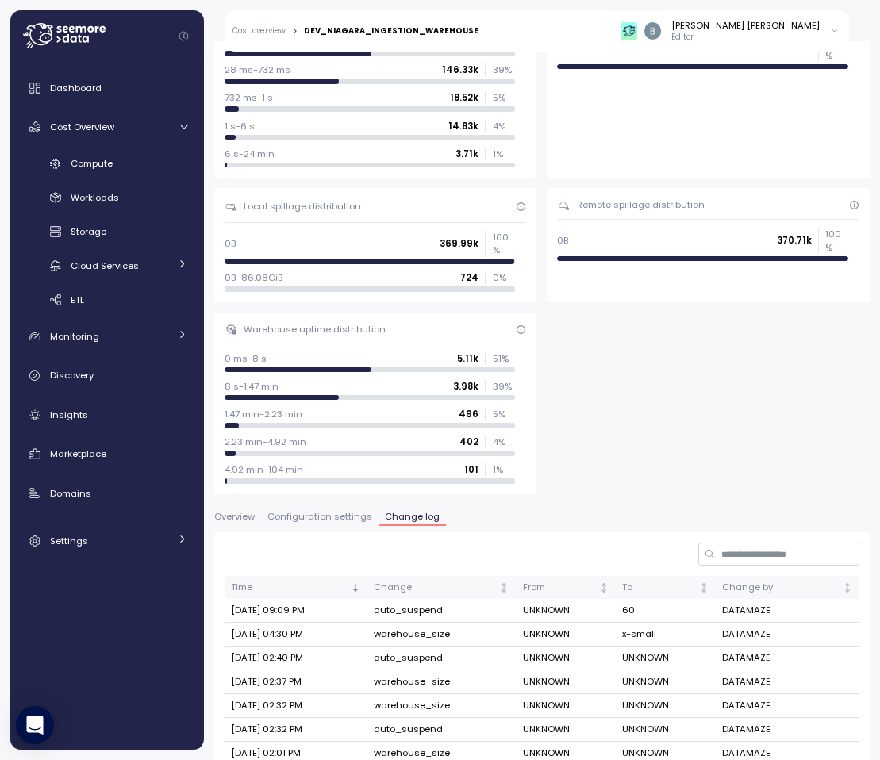
scroll to position [615, 0]
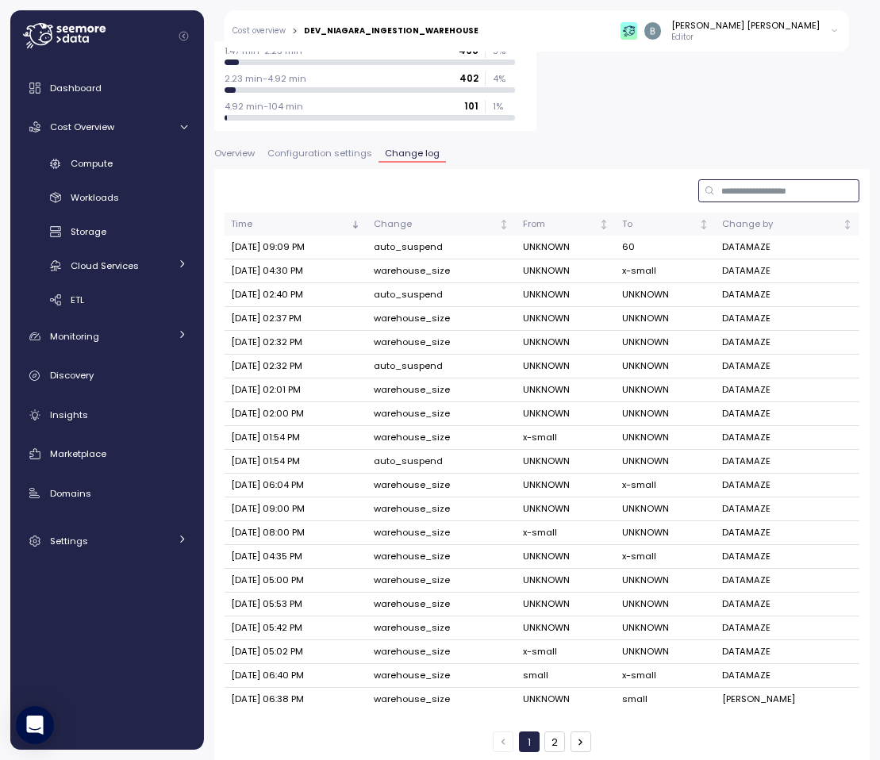
click at [723, 180] on input at bounding box center [778, 190] width 161 height 23
type input "*"
click at [822, 38] on div "[PERSON_NAME] [PERSON_NAME] Editor" at bounding box center [729, 31] width 218 height 24
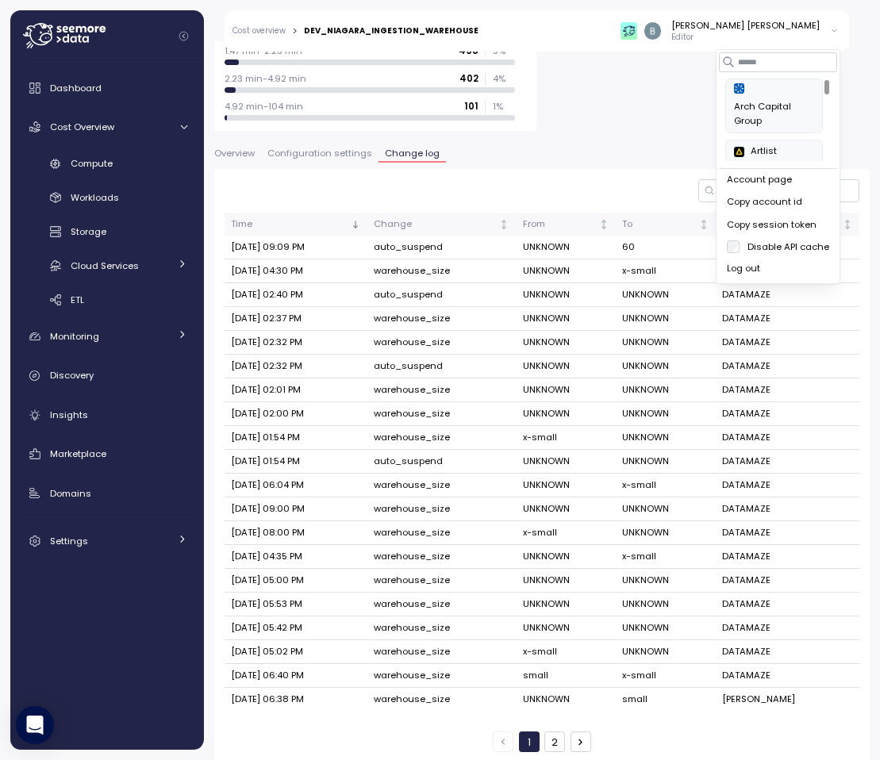
click at [769, 200] on div "Copy account id" at bounding box center [778, 202] width 102 height 14
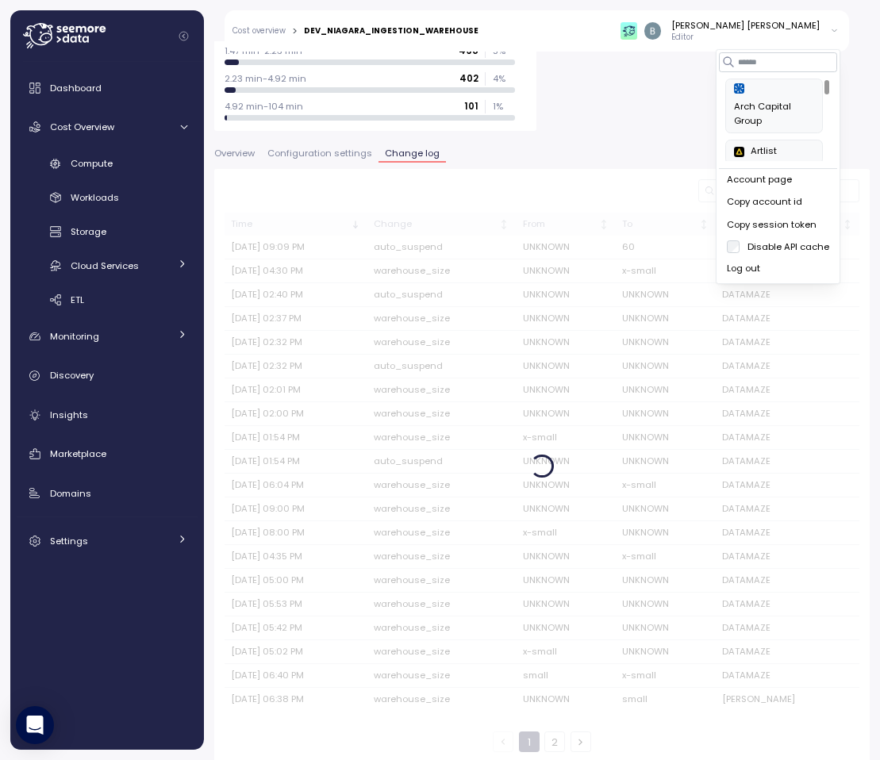
scroll to position [606, 0]
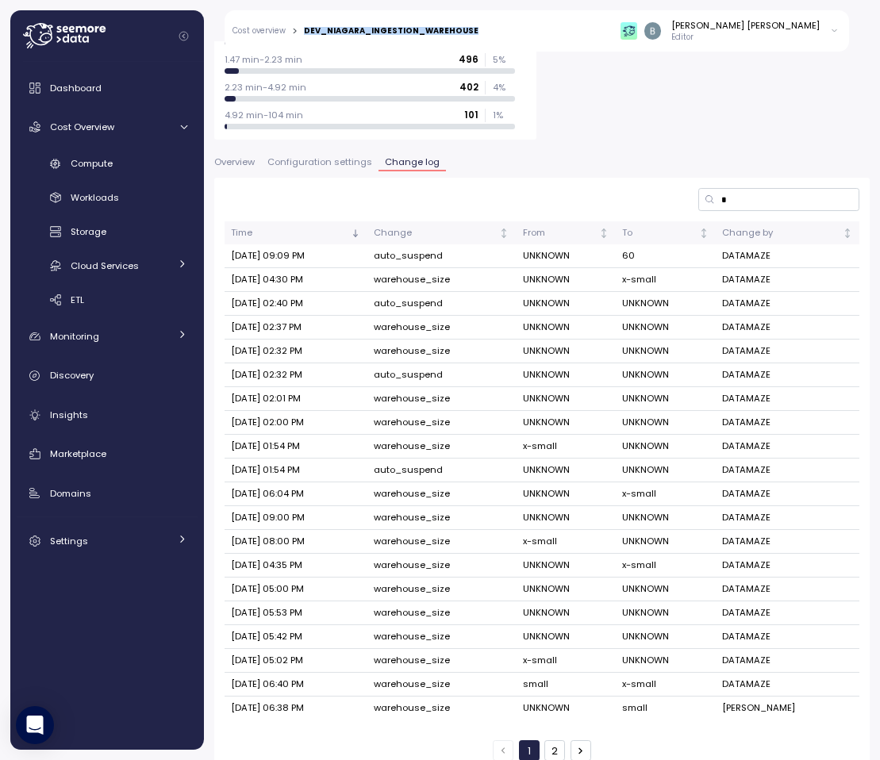
drag, startPoint x: 468, startPoint y: 31, endPoint x: 304, endPoint y: 33, distance: 164.2
click at [304, 33] on div "Cost overview > DEV_NIAGARA_INGESTION_WAREHOUSE [PERSON_NAME] [PERSON_NAME] Edi…" at bounding box center [536, 30] width 624 height 41
copy div "DEV_NIAGARA_INGESTION_WAREHOUSE"
click at [684, 759] on div "Close" at bounding box center [440, 760] width 880 height 0
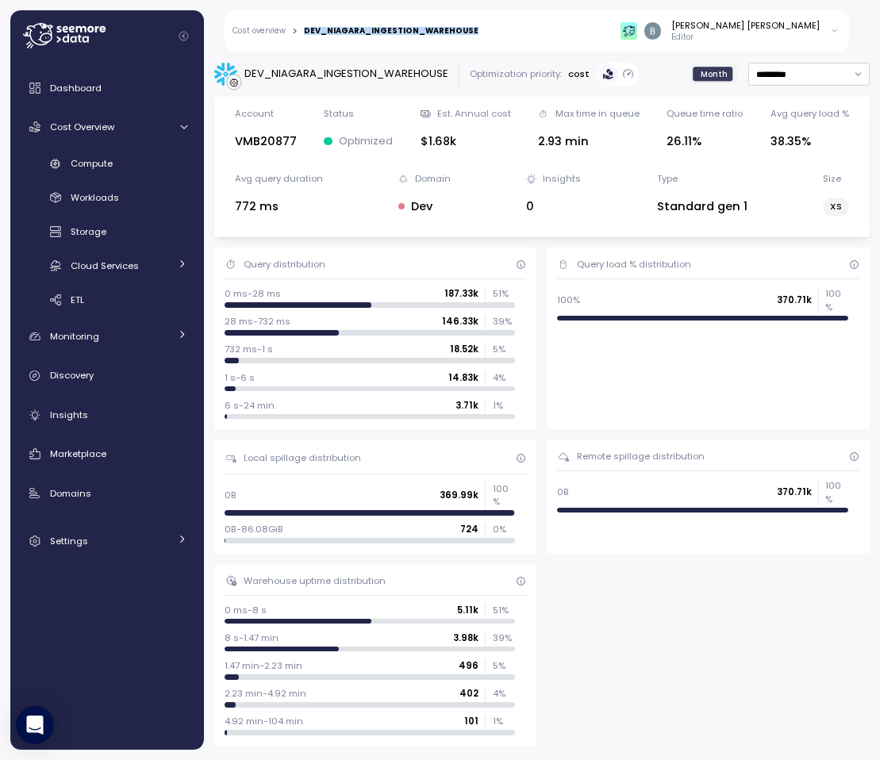
scroll to position [3, 0]
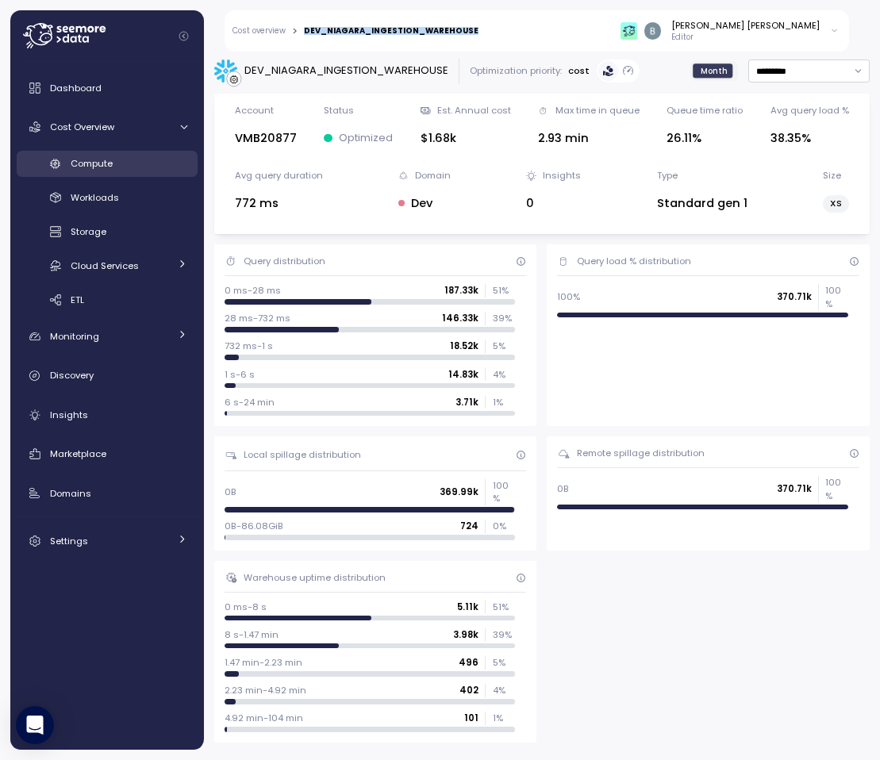
click at [105, 159] on span "Compute" at bounding box center [92, 163] width 42 height 13
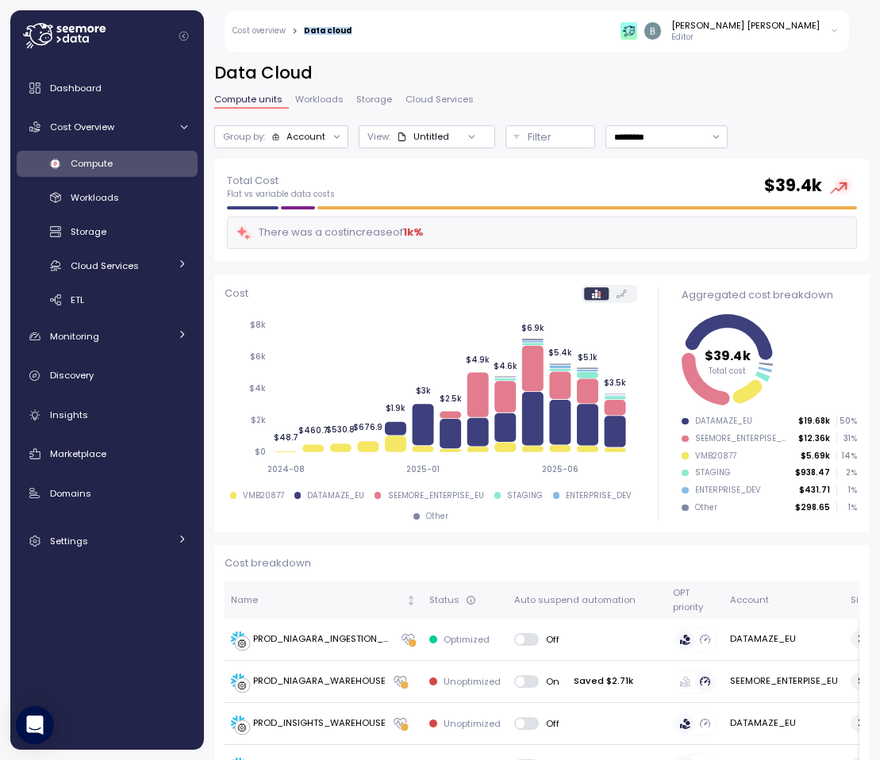
click at [677, 759] on div "Close" at bounding box center [440, 760] width 880 height 0
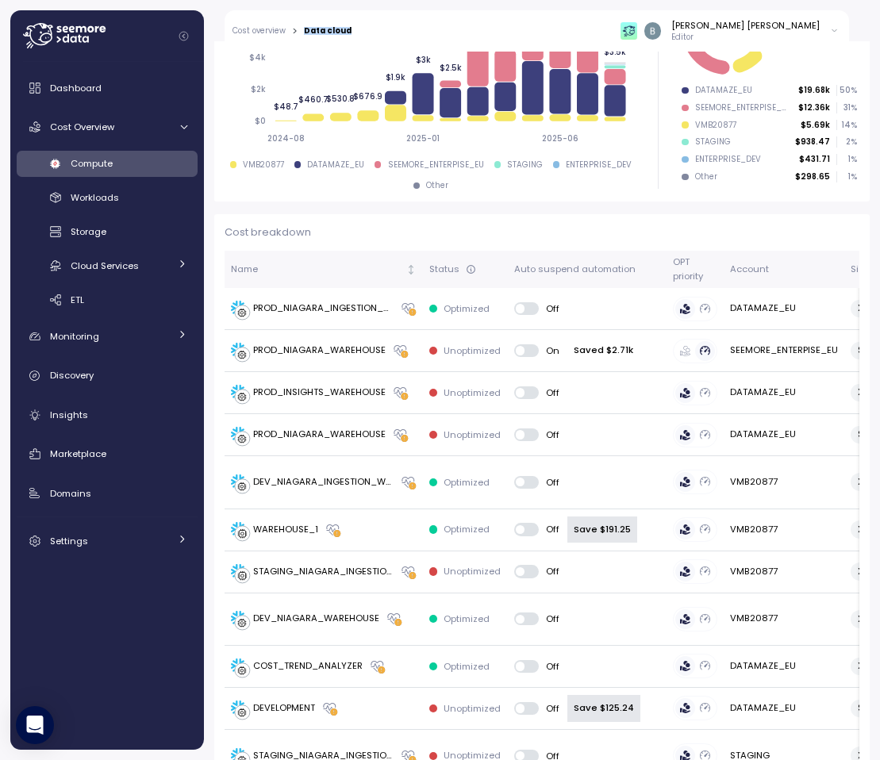
scroll to position [731, 0]
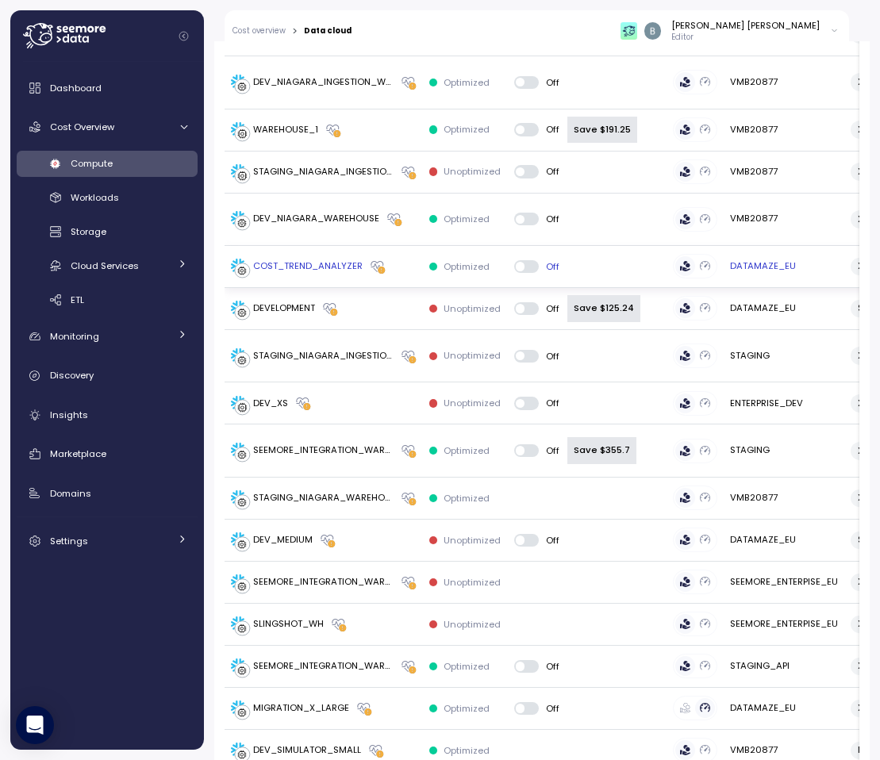
click at [327, 262] on div "COST_TREND_ANALYZER" at bounding box center [307, 266] width 109 height 14
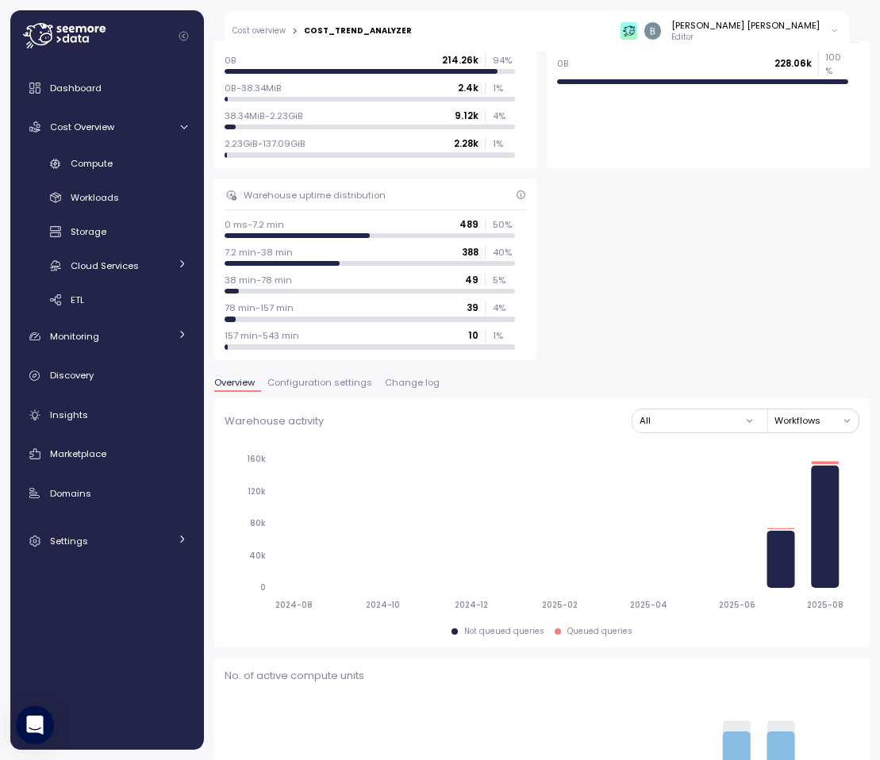
scroll to position [431, 0]
